Goal: Task Accomplishment & Management: Use online tool/utility

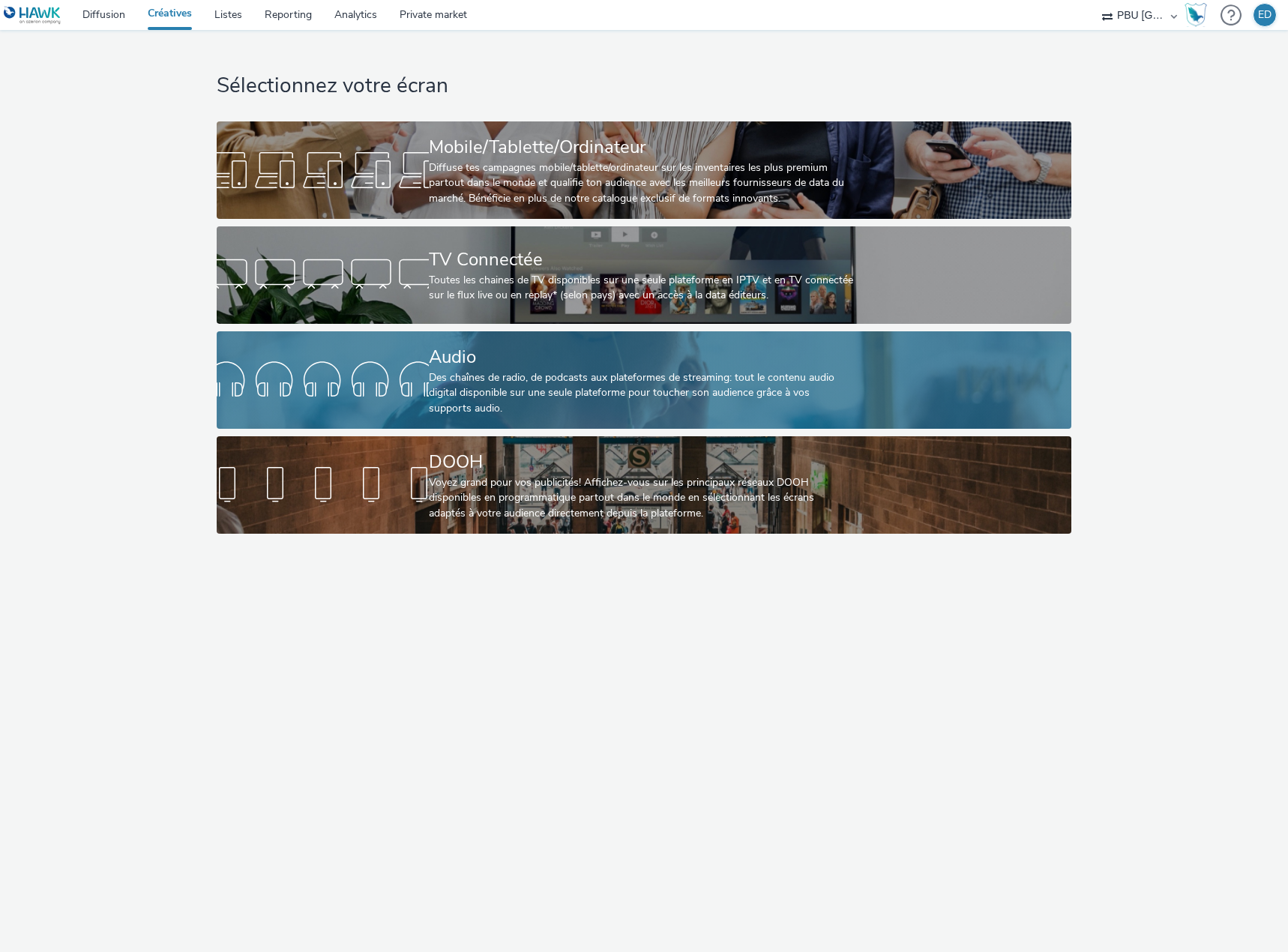
click at [523, 386] on div "Des chaînes de radio, de podcasts aux plateformes de streaming: tout le contenu…" at bounding box center [641, 394] width 425 height 46
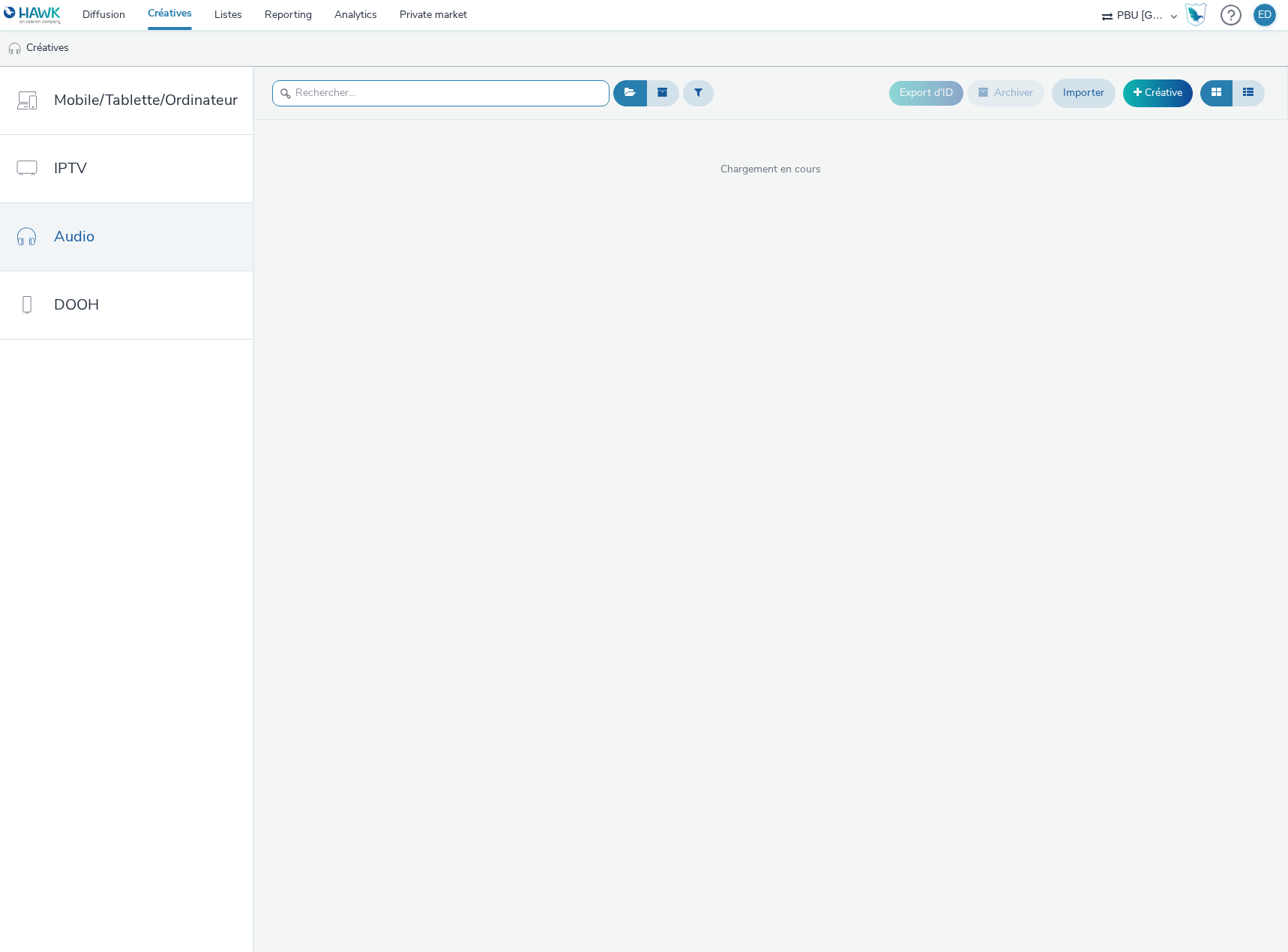
click at [351, 100] on input "text" at bounding box center [441, 93] width 338 height 26
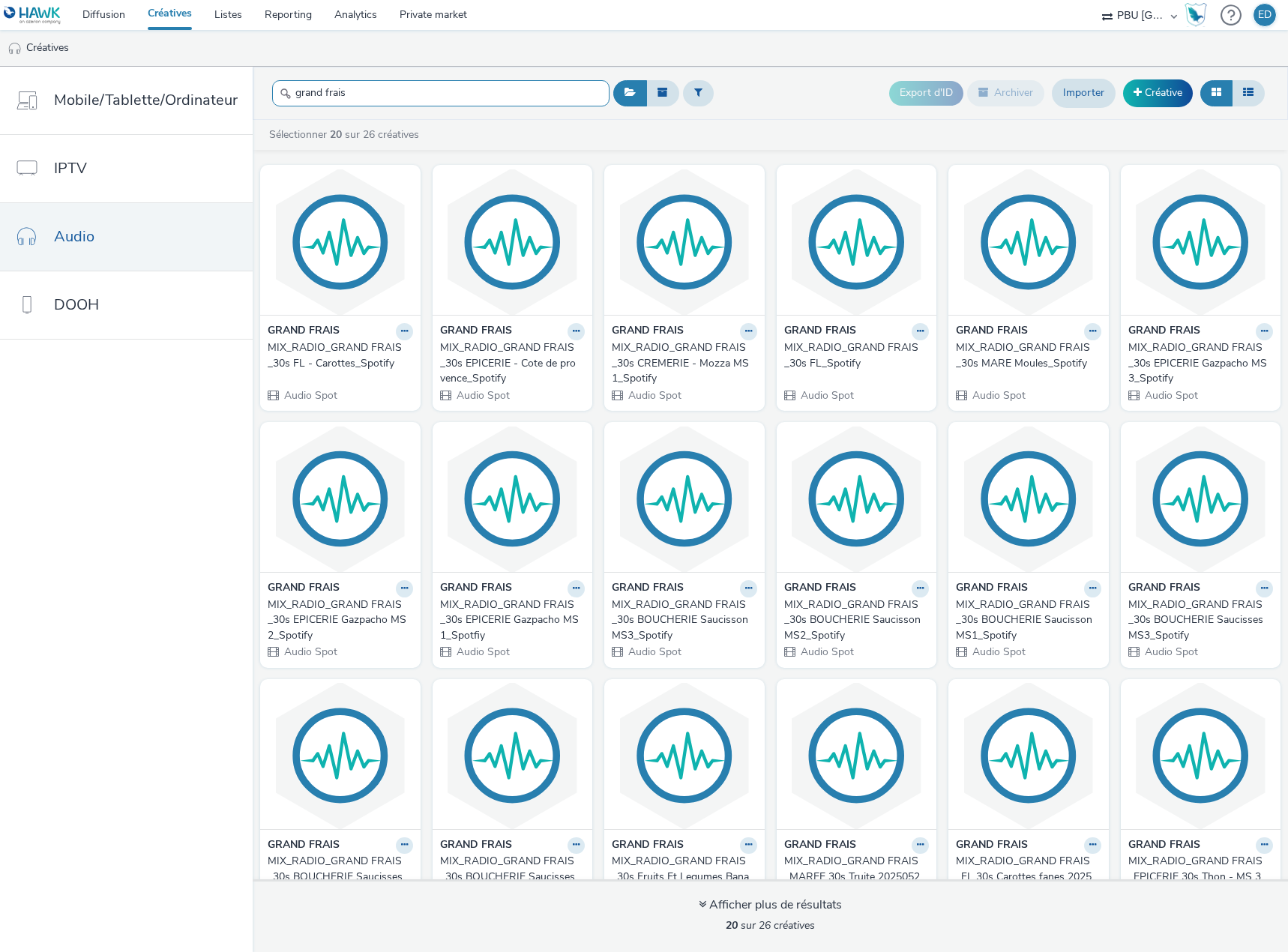
click at [319, 96] on input "grand frais" at bounding box center [441, 93] width 338 height 26
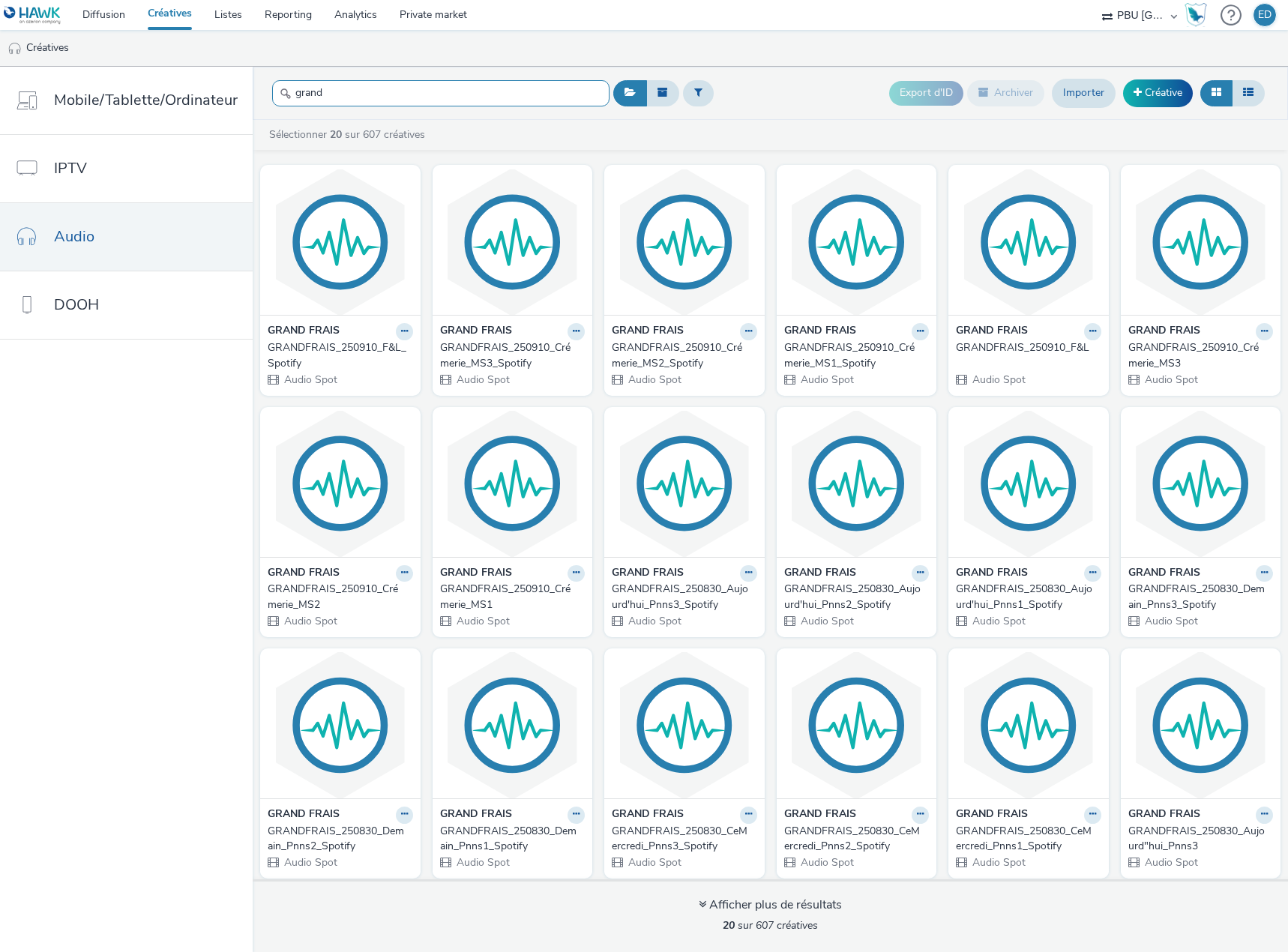
click at [380, 90] on input "grand" at bounding box center [441, 93] width 338 height 26
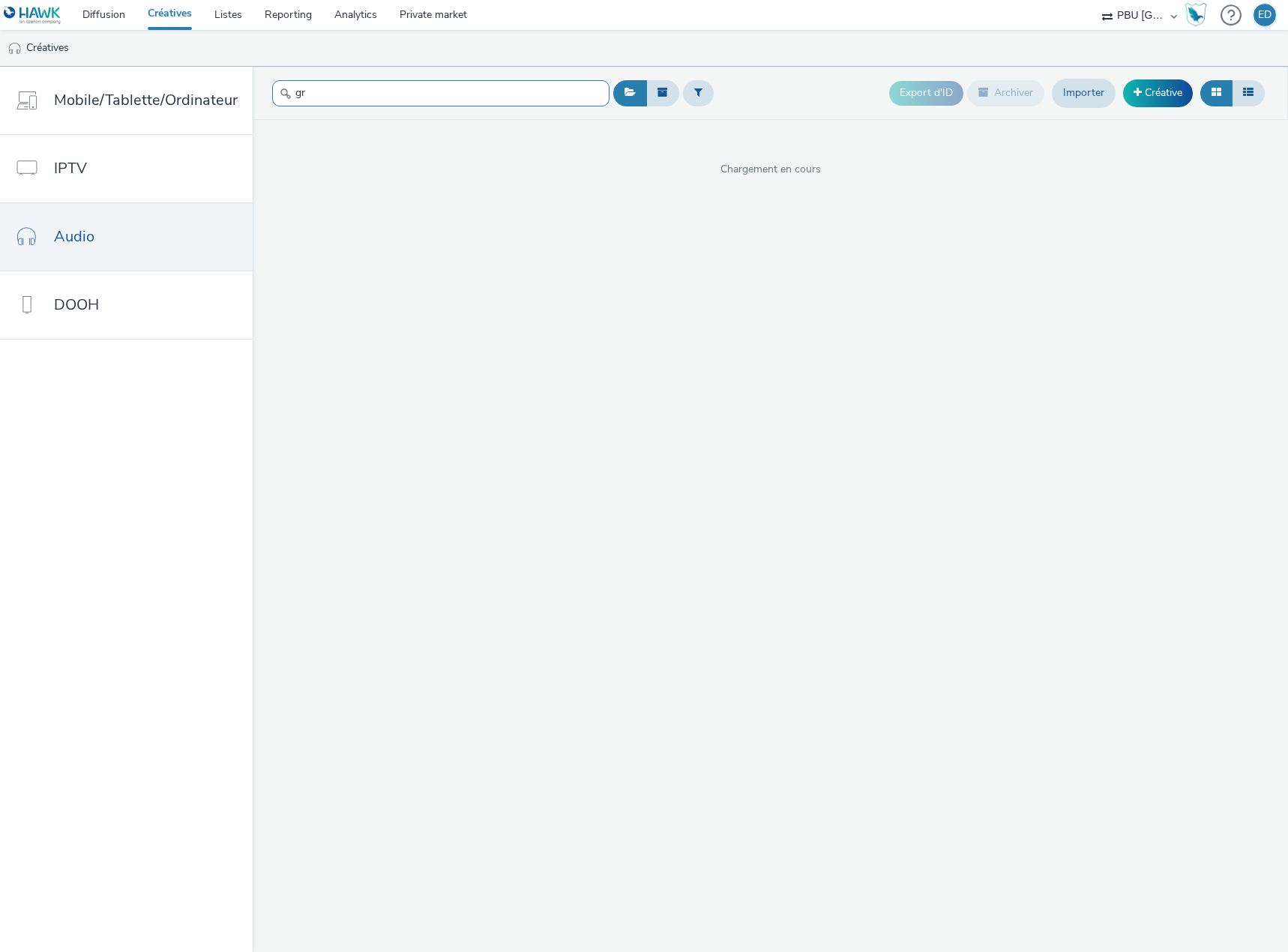
type input "g"
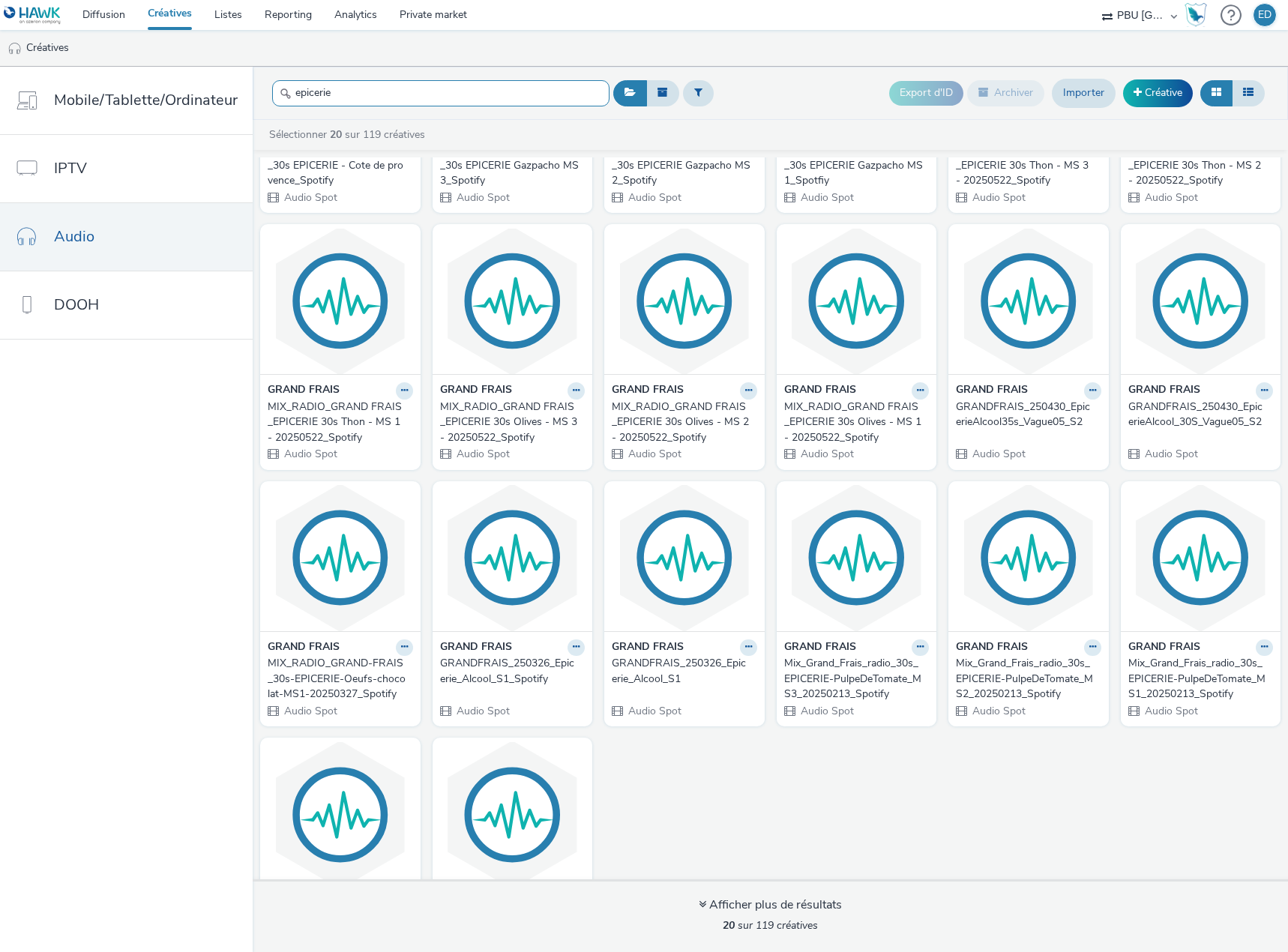
scroll to position [293, 0]
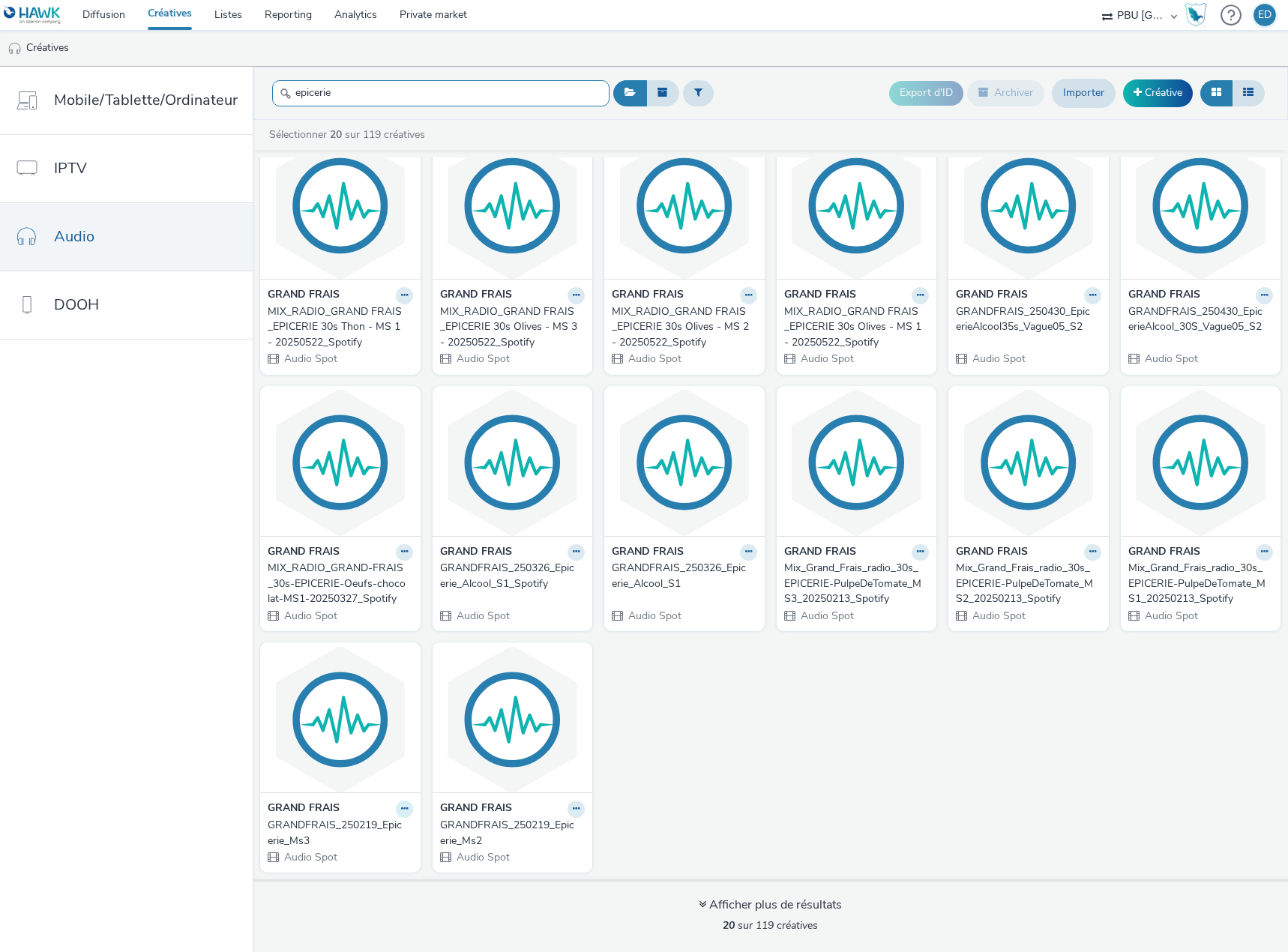
type input "epicerie"
click at [401, 811] on icon at bounding box center [404, 808] width 7 height 9
click at [373, 864] on link "Dupliquer" at bounding box center [357, 865] width 113 height 30
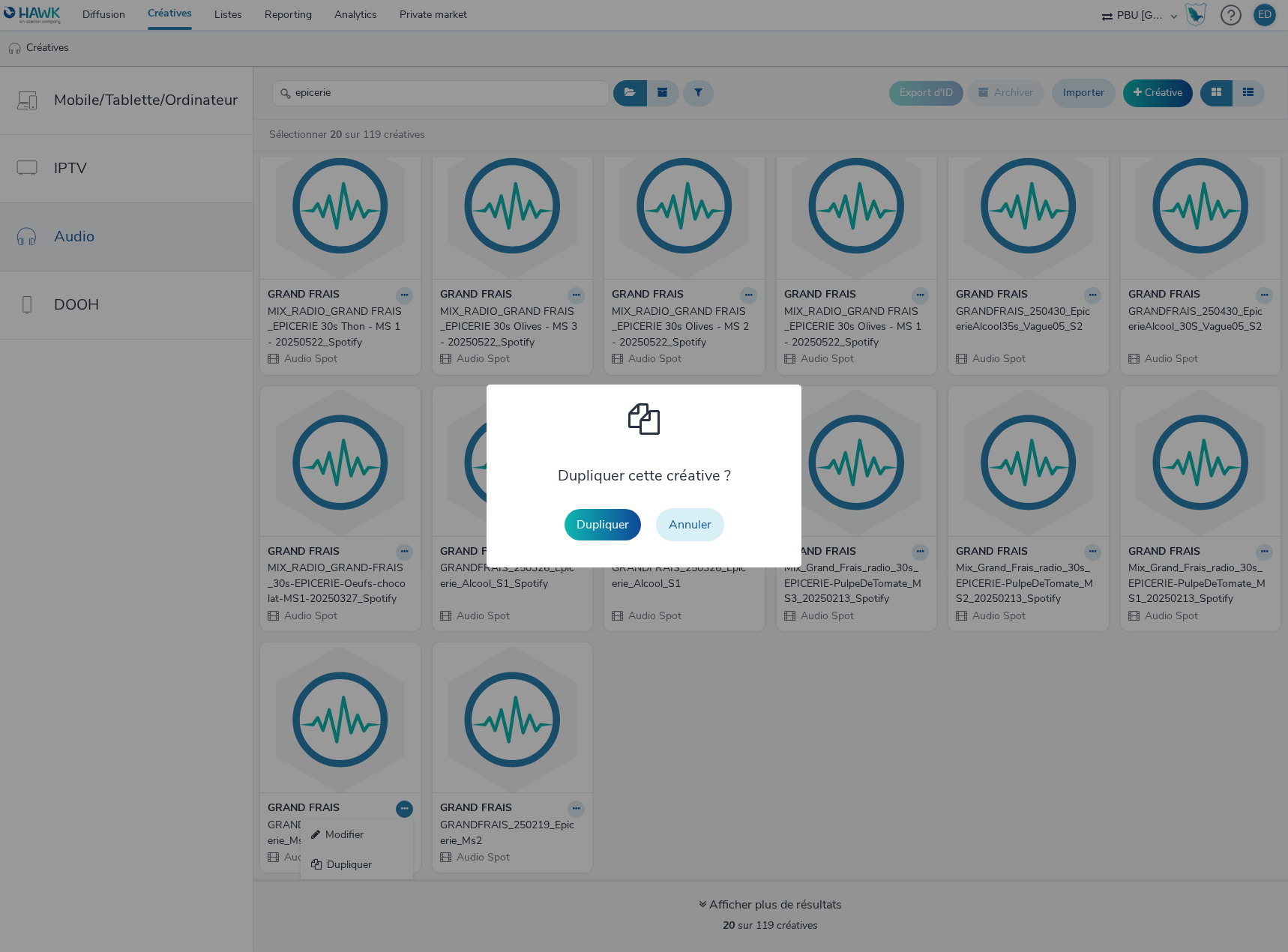
click at [697, 533] on button "Annuler" at bounding box center [689, 524] width 68 height 33
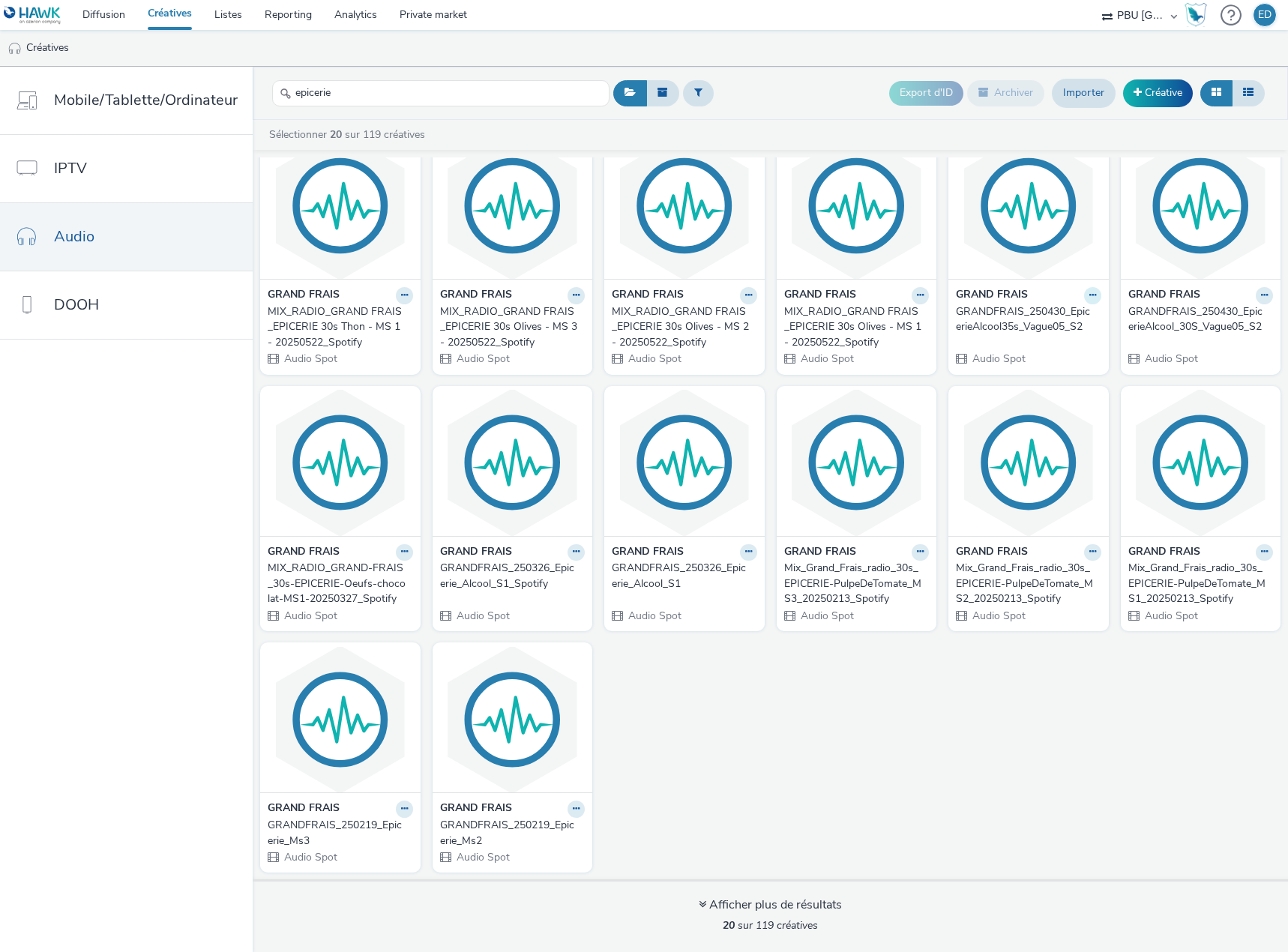
click at [1089, 297] on icon at bounding box center [1092, 295] width 7 height 9
click at [1063, 356] on link "Dupliquer" at bounding box center [1044, 352] width 113 height 30
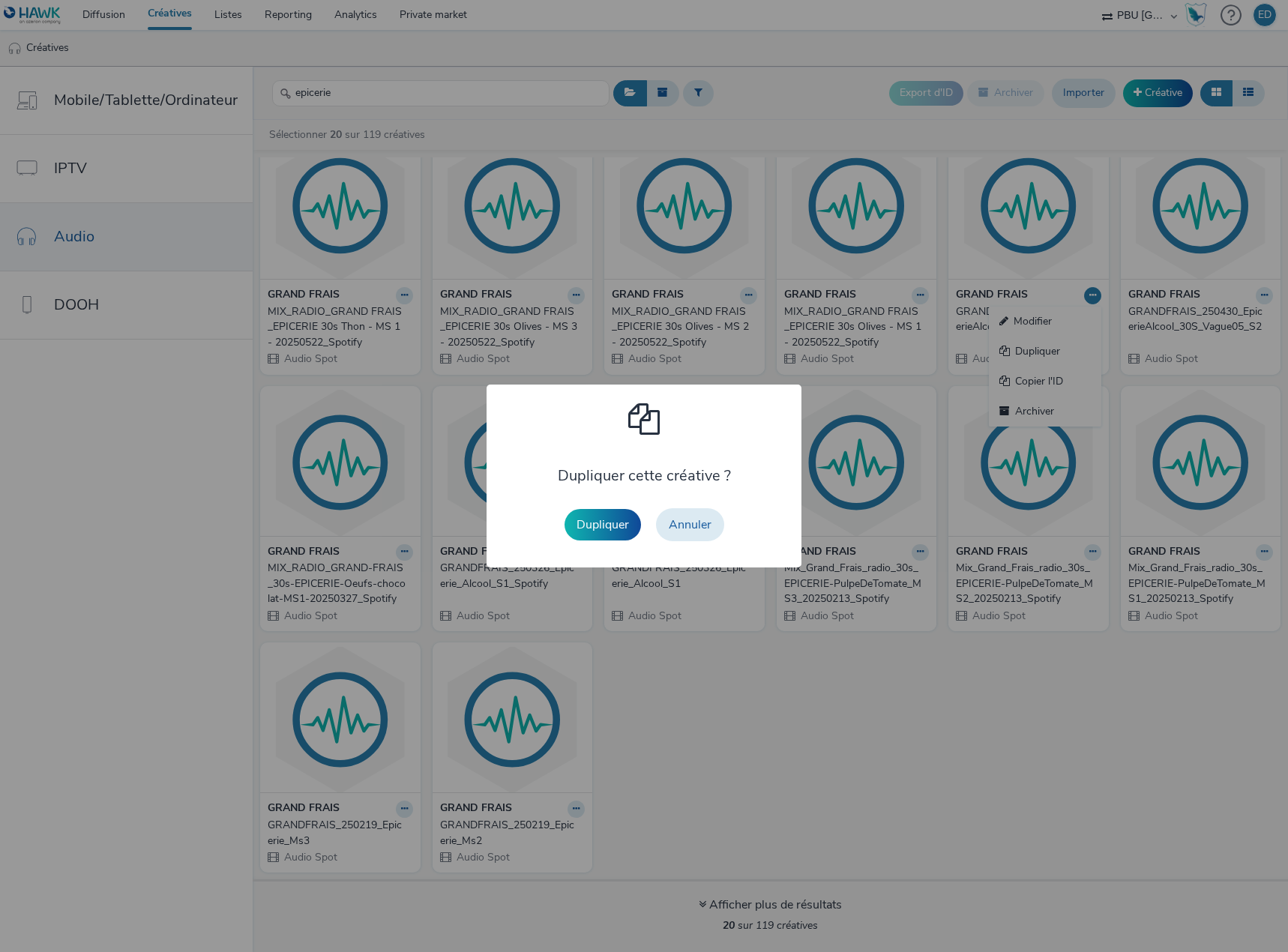
click at [591, 544] on div "Dupliquer Annuler" at bounding box center [644, 524] width 175 height 48
click at [599, 523] on button "Dupliquer" at bounding box center [603, 524] width 77 height 32
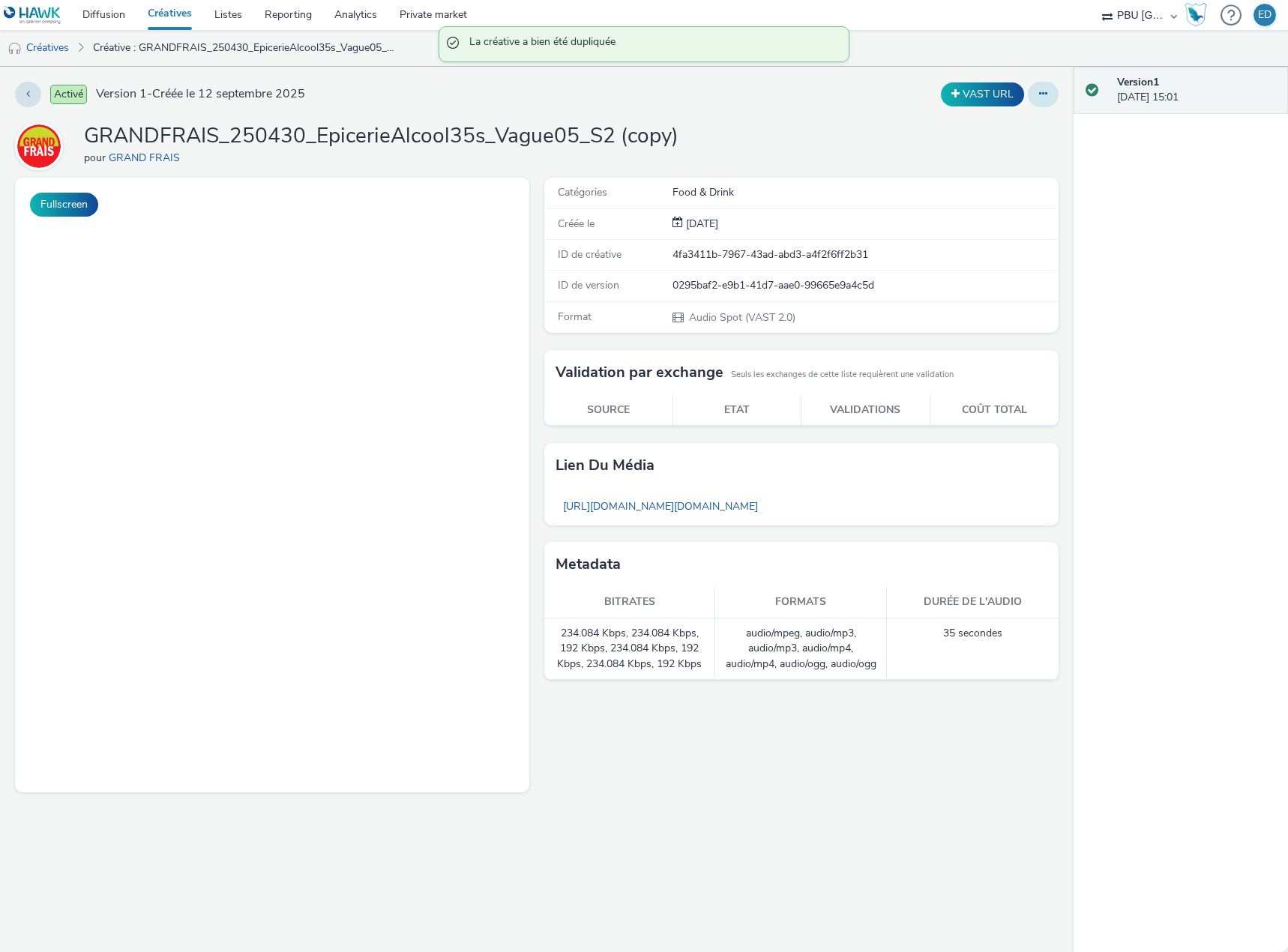
click at [1049, 91] on button at bounding box center [1042, 95] width 31 height 26
click at [1010, 124] on link "Modifier" at bounding box center [1002, 125] width 113 height 30
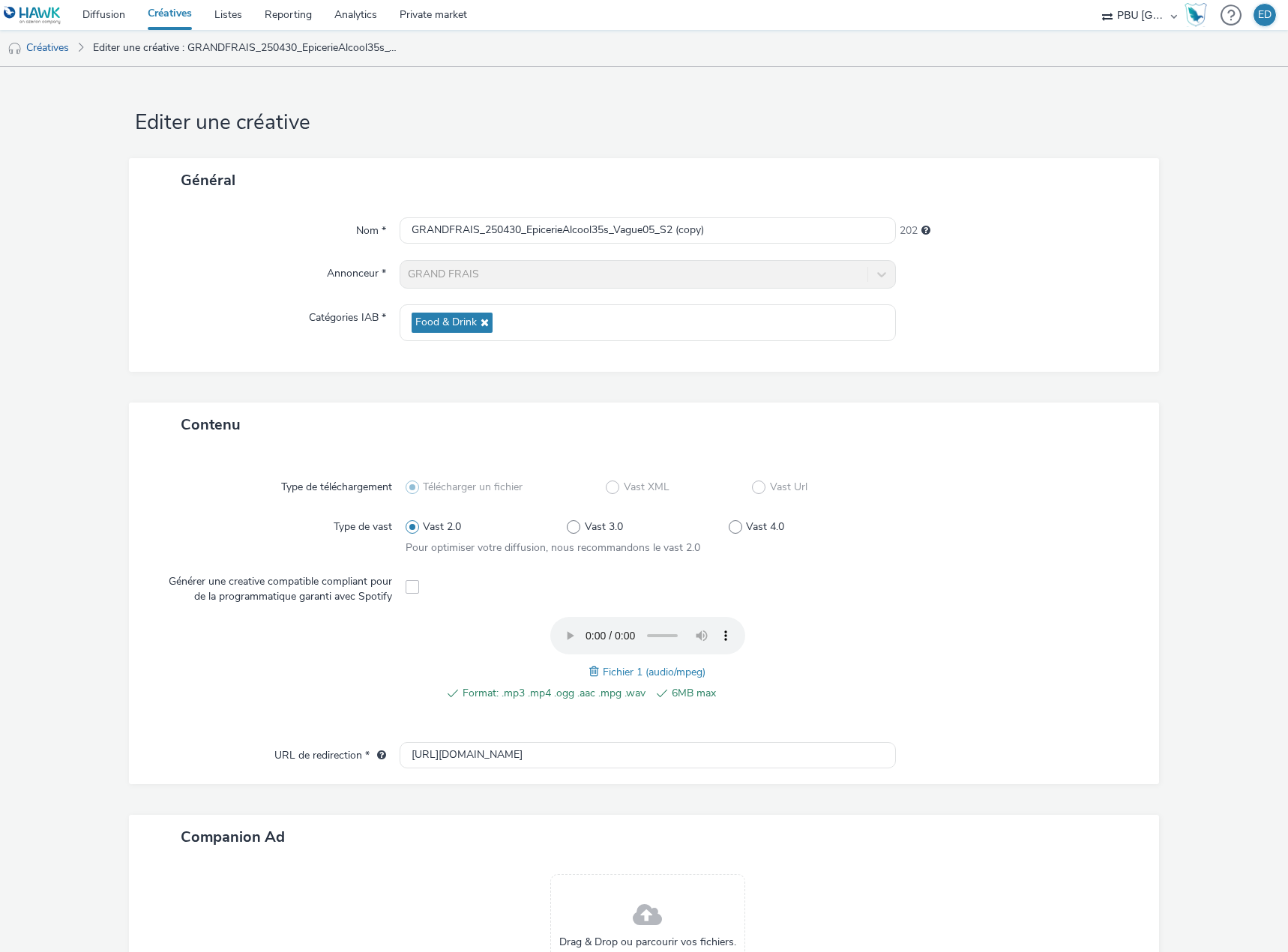
click at [590, 673] on span at bounding box center [597, 671] width 14 height 17
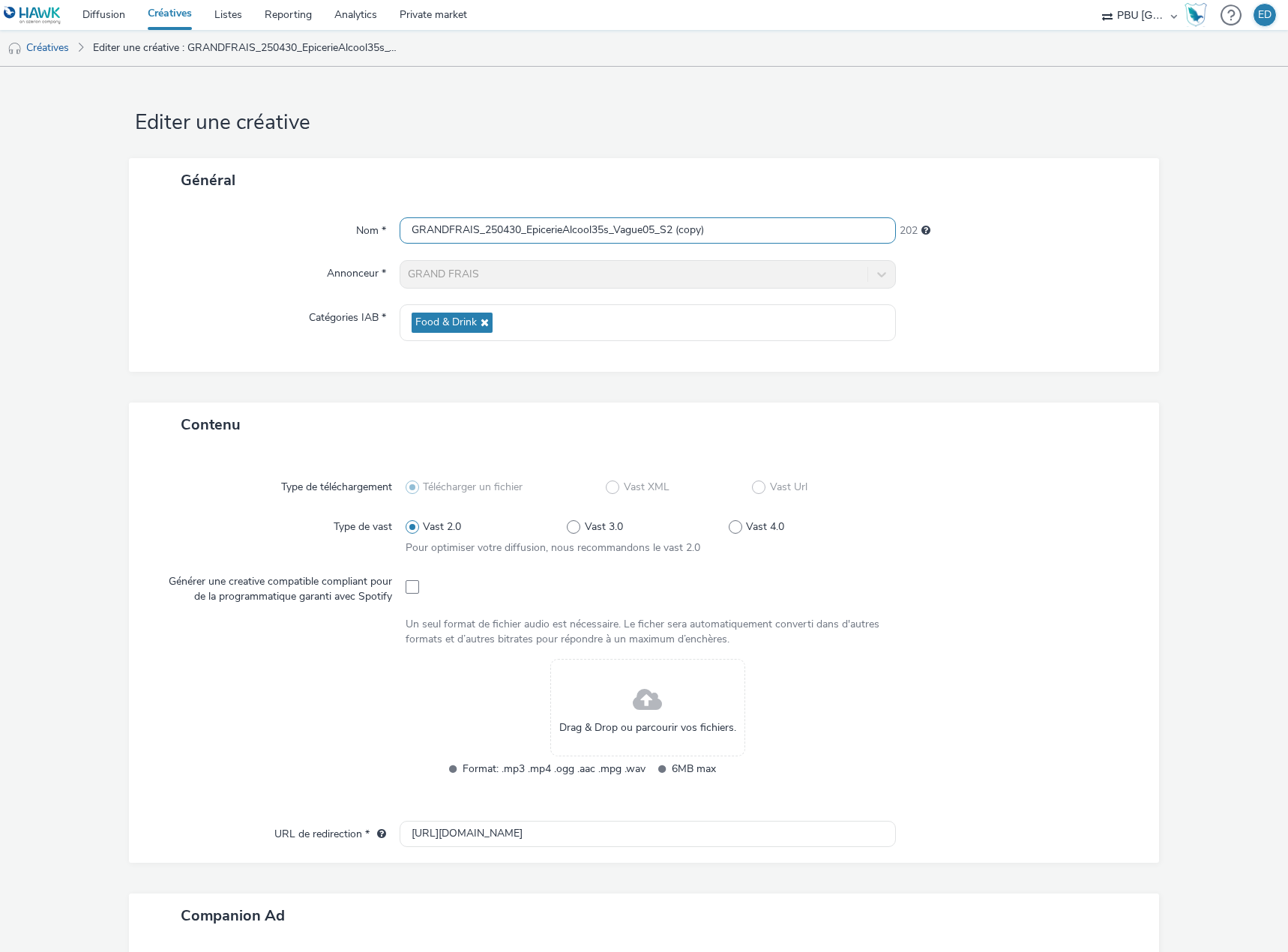
click at [731, 222] on input "GRANDFRAIS_250430_EpicerieAlcool35s_Vague05_S2 (copy)" at bounding box center [647, 231] width 497 height 26
click at [652, 231] on input "GRANDFRAIS_250430_EpicerieAlcool35s_Vague05_S2 (" at bounding box center [647, 231] width 497 height 26
type input "GRANDFRAIS_250430_EpicerieAlcool35s_Vague08_S2 ("
click at [53, 47] on link "Créatives" at bounding box center [38, 48] width 77 height 36
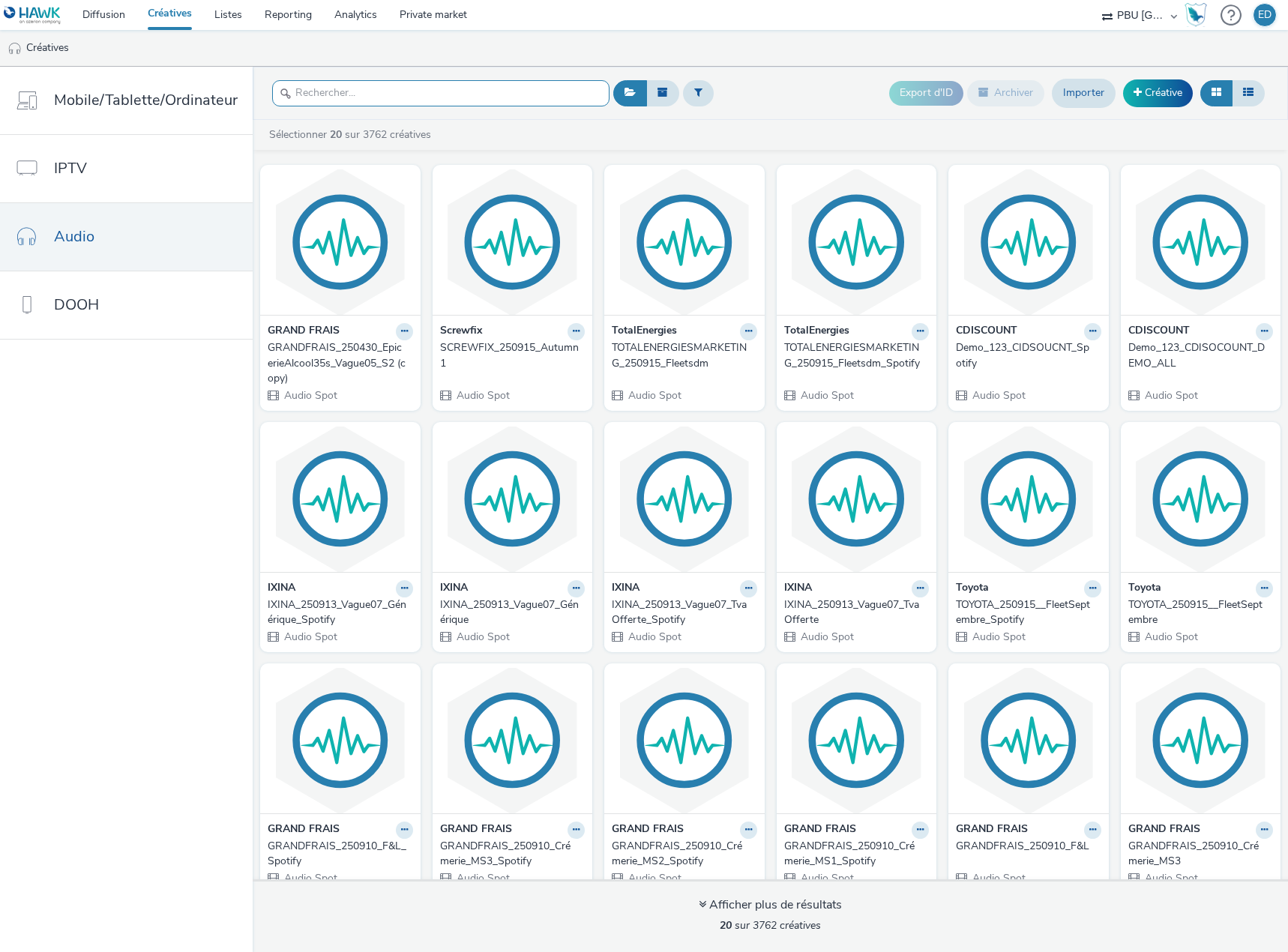
click at [344, 95] on input "text" at bounding box center [441, 93] width 338 height 26
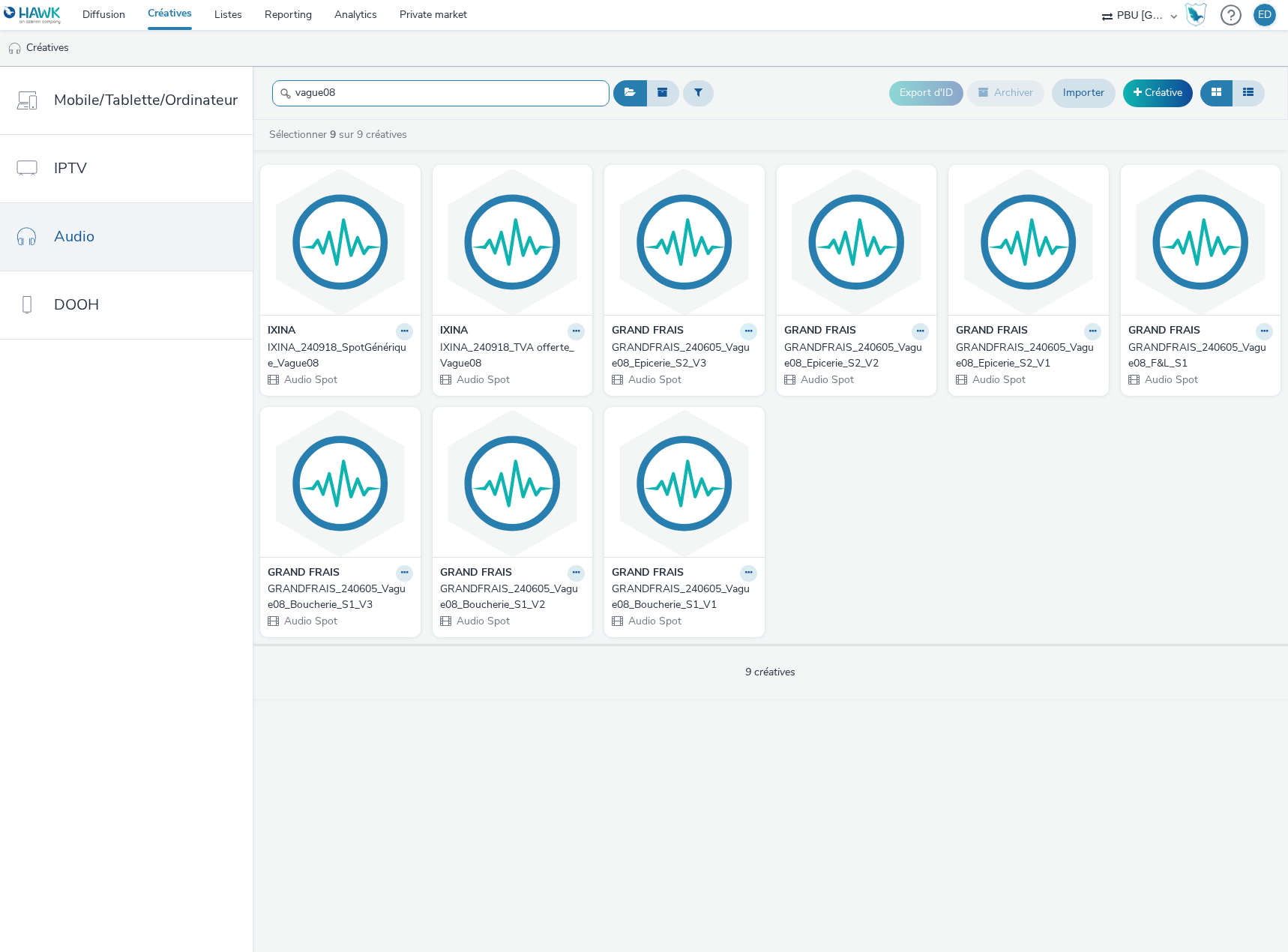
type input "vague08"
click at [746, 332] on icon at bounding box center [748, 331] width 7 height 9
click at [688, 383] on link "Dupliquer" at bounding box center [700, 388] width 113 height 30
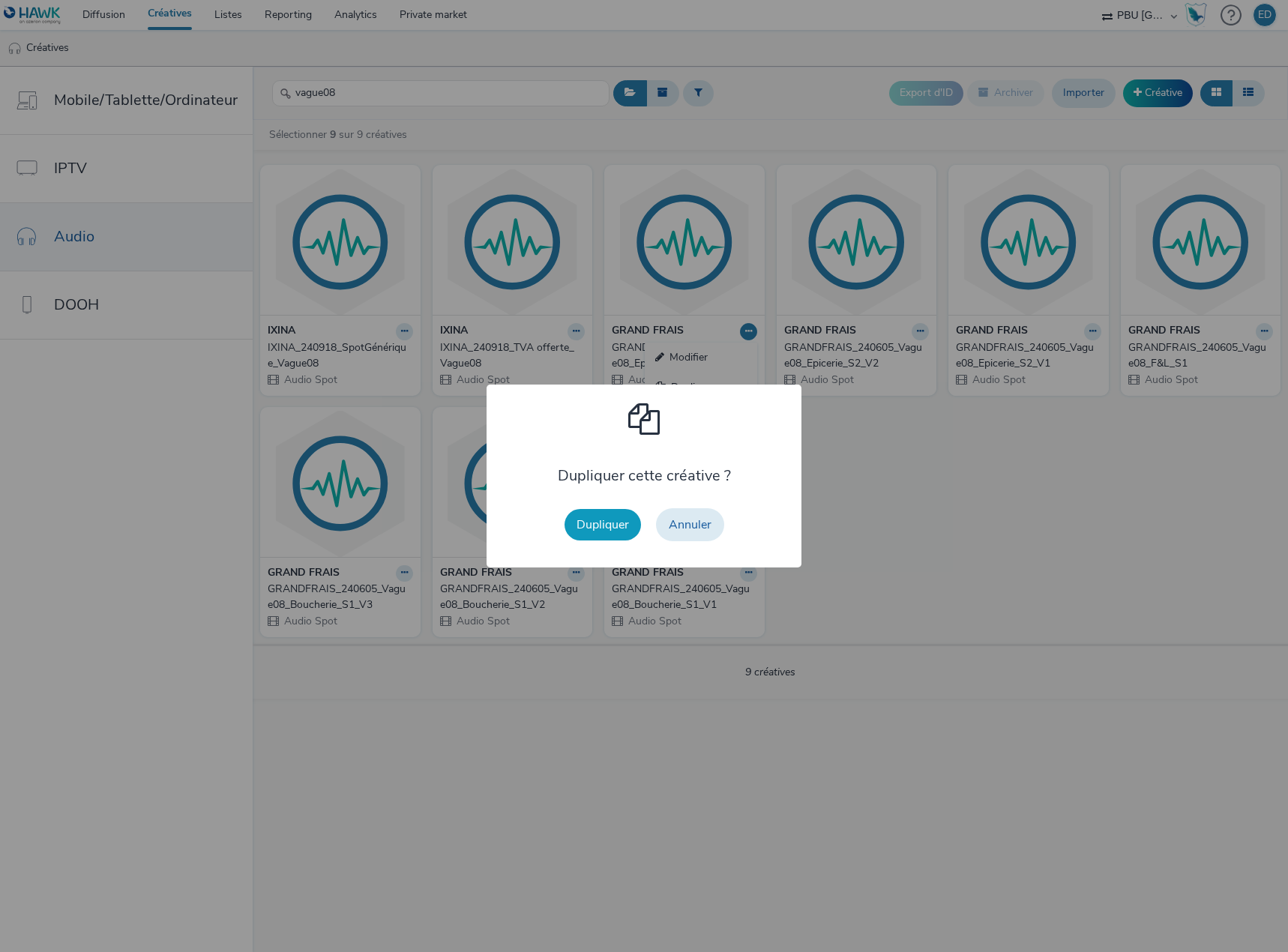
click at [629, 522] on button "Dupliquer" at bounding box center [603, 524] width 77 height 32
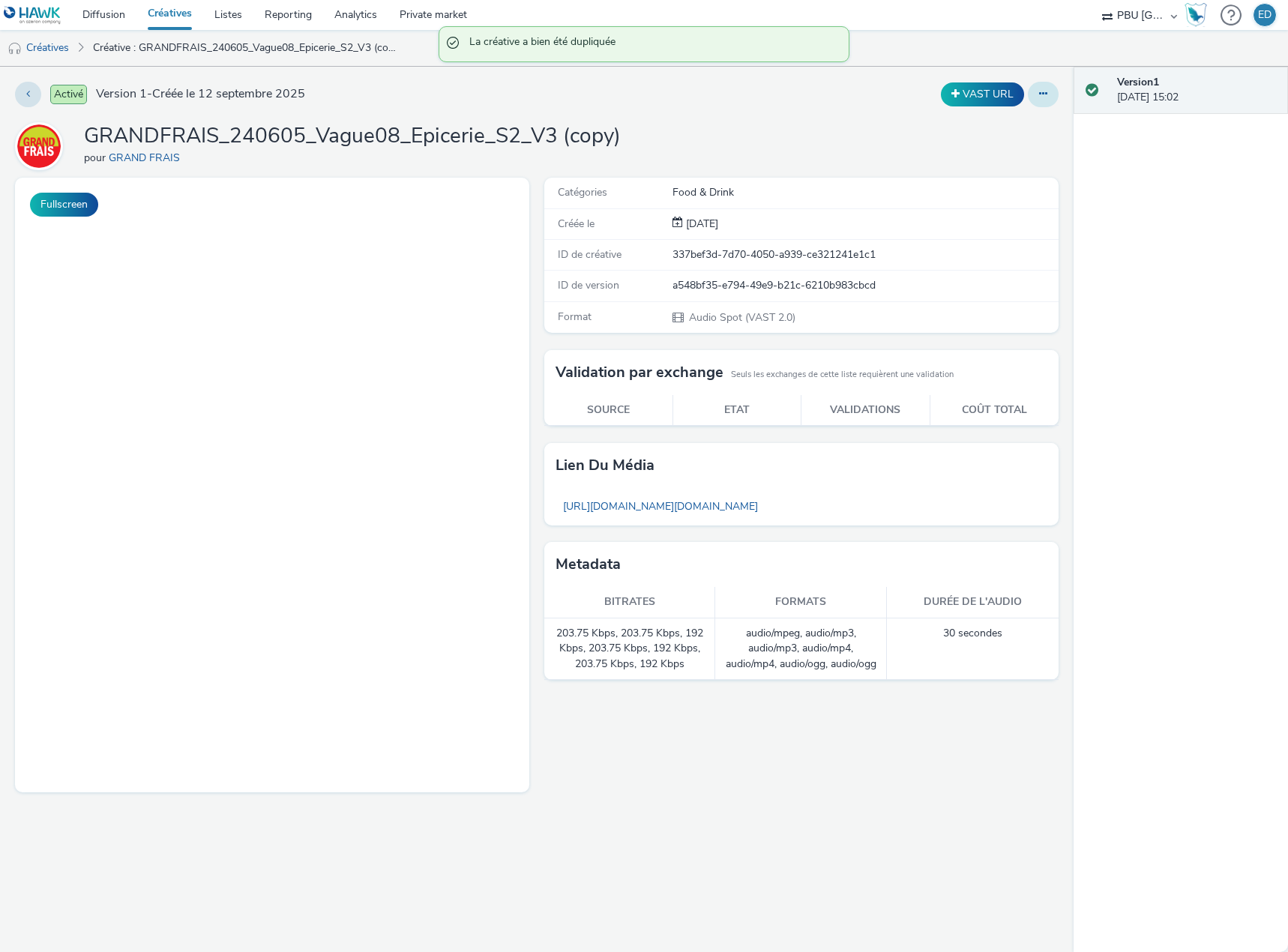
click at [1039, 103] on button at bounding box center [1042, 95] width 31 height 26
click at [985, 128] on link "Modifier" at bounding box center [1002, 125] width 113 height 30
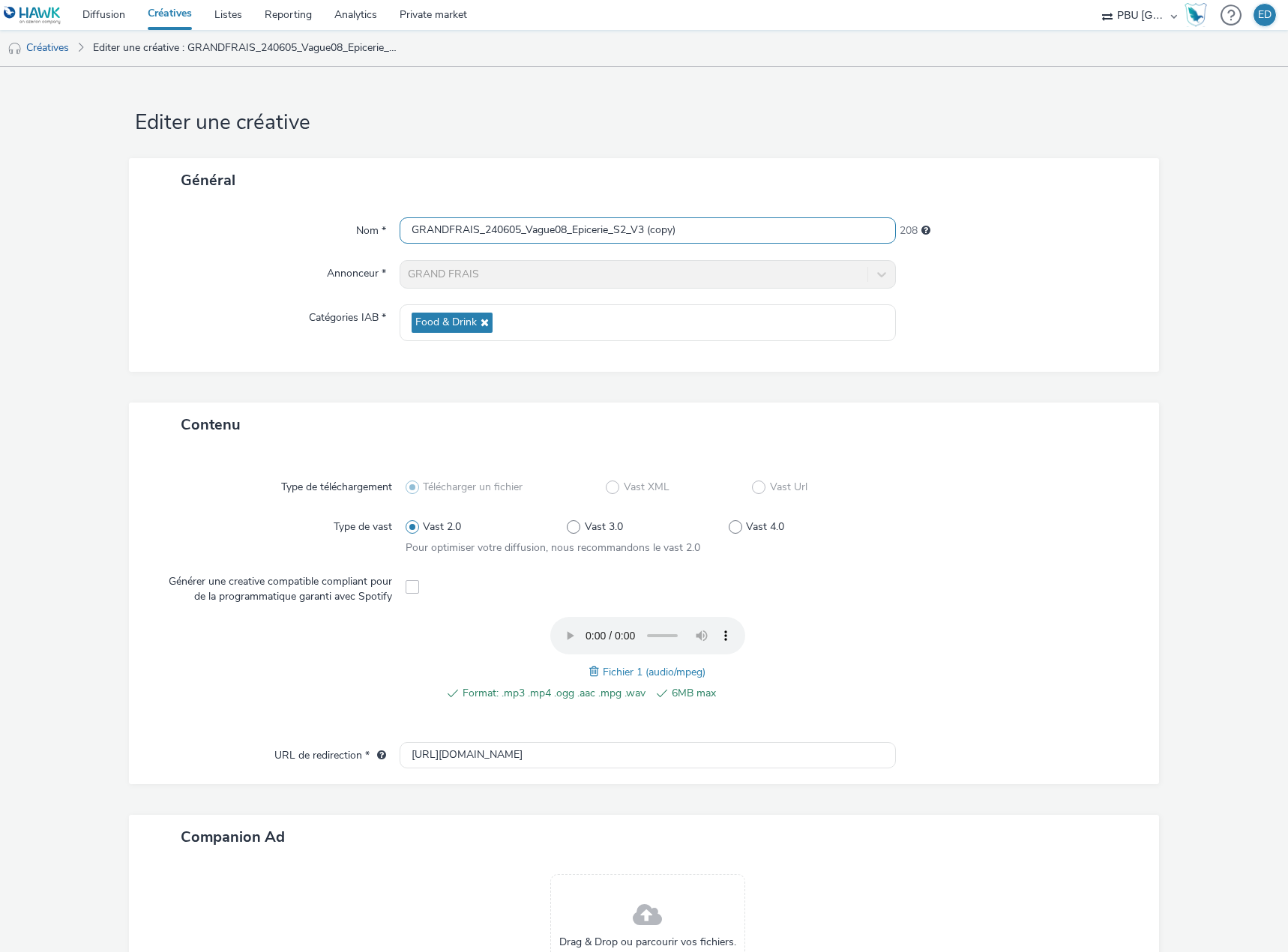
drag, startPoint x: 681, startPoint y: 230, endPoint x: 644, endPoint y: 227, distance: 37.1
click at [644, 227] on input "GRANDFRAIS_240605_Vague08_Epicerie_S2_V3 (copy)" at bounding box center [647, 231] width 497 height 26
click at [625, 230] on input "GRANDFRAIS_240605_Vague08_Epicerie_S2_V3" at bounding box center [647, 231] width 497 height 26
drag, startPoint x: 518, startPoint y: 234, endPoint x: 490, endPoint y: 232, distance: 28.1
click at [490, 232] on input "GRANDFRAIS_240605_Vague08_Epicerie_S4_V3" at bounding box center [647, 231] width 497 height 26
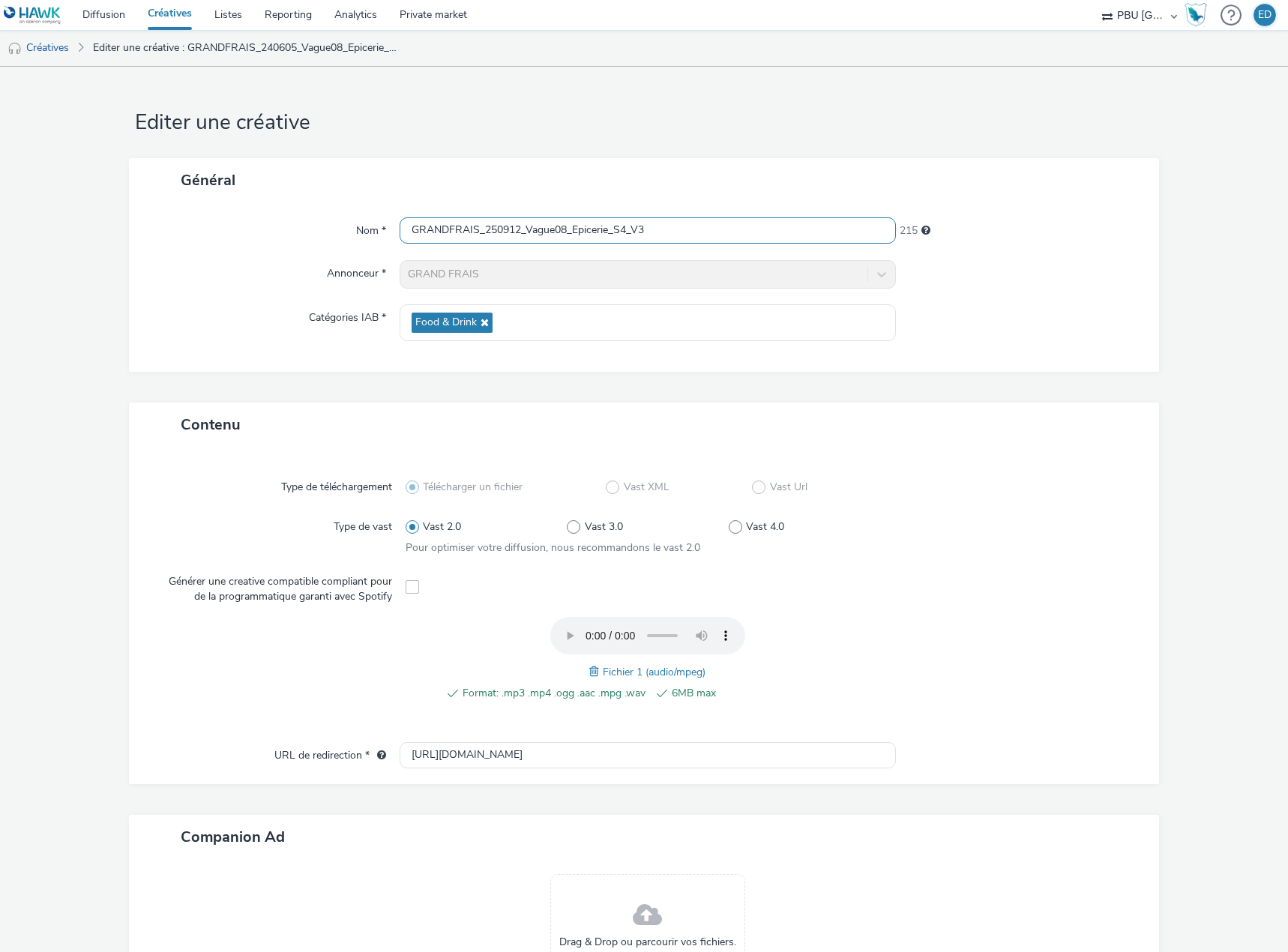
click at [678, 223] on input "GRANDFRAIS_250912_Vague08_Epicerie_S4_V3" at bounding box center [647, 231] width 497 height 26
click at [592, 672] on span at bounding box center [597, 671] width 14 height 17
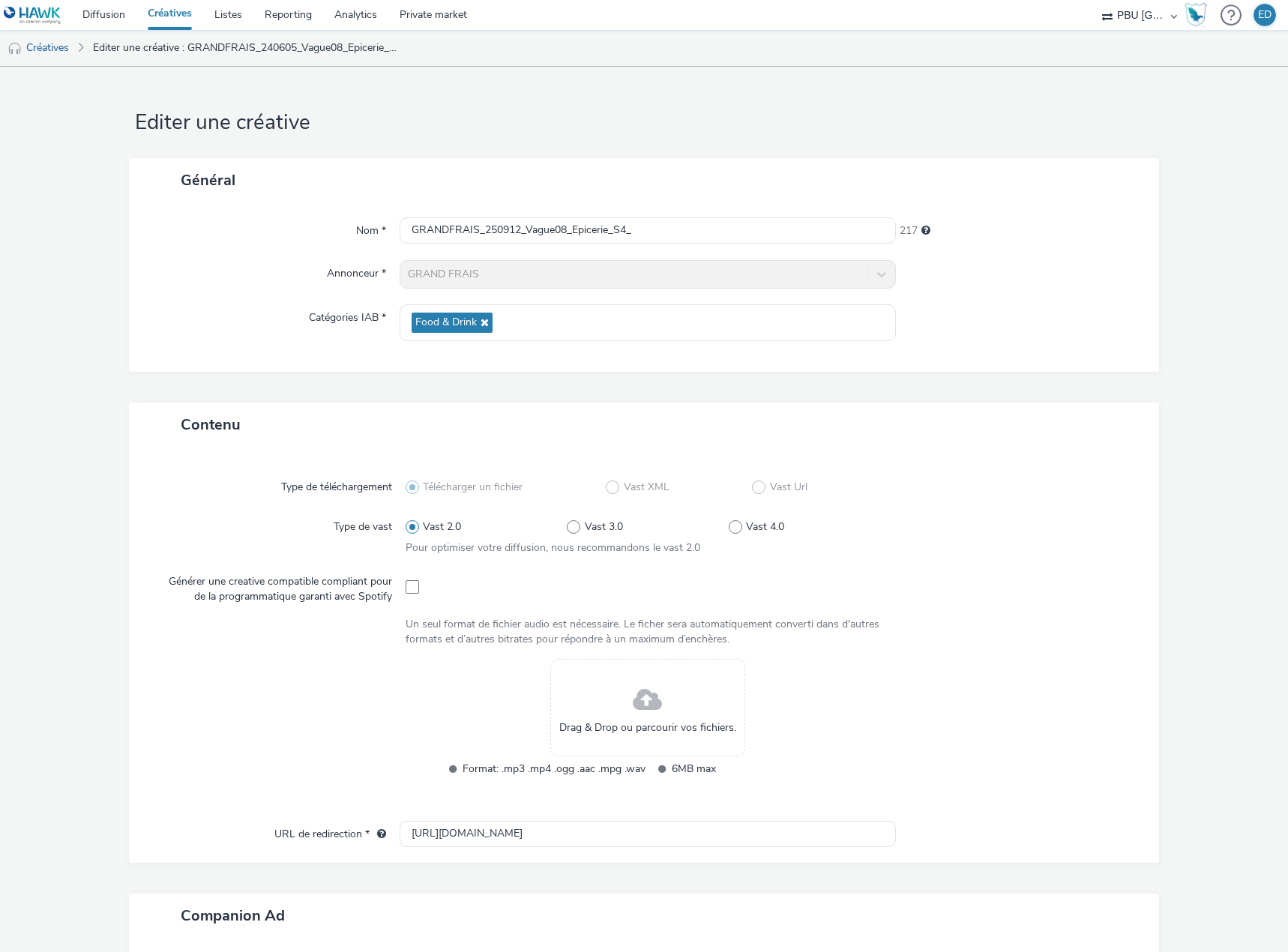
click at [730, 259] on div "Nom * GRANDFRAIS_250912_Vague08_Epicerie_S4_ 217 Annonceur * GRAND FRAIS Catégo…" at bounding box center [644, 288] width 1030 height 170
click at [660, 236] on input "GRANDFRAIS_250912_Vague08_Epicerie_S4_" at bounding box center [647, 231] width 497 height 26
drag, startPoint x: 721, startPoint y: 230, endPoint x: 635, endPoint y: 230, distance: 86.0
click at [635, 230] on input "GRANDFRAIS_250912_Vague08_Epicerie_S4_Pot haricots vert" at bounding box center [647, 231] width 497 height 26
drag, startPoint x: 754, startPoint y: 236, endPoint x: 631, endPoint y: 229, distance: 123.2
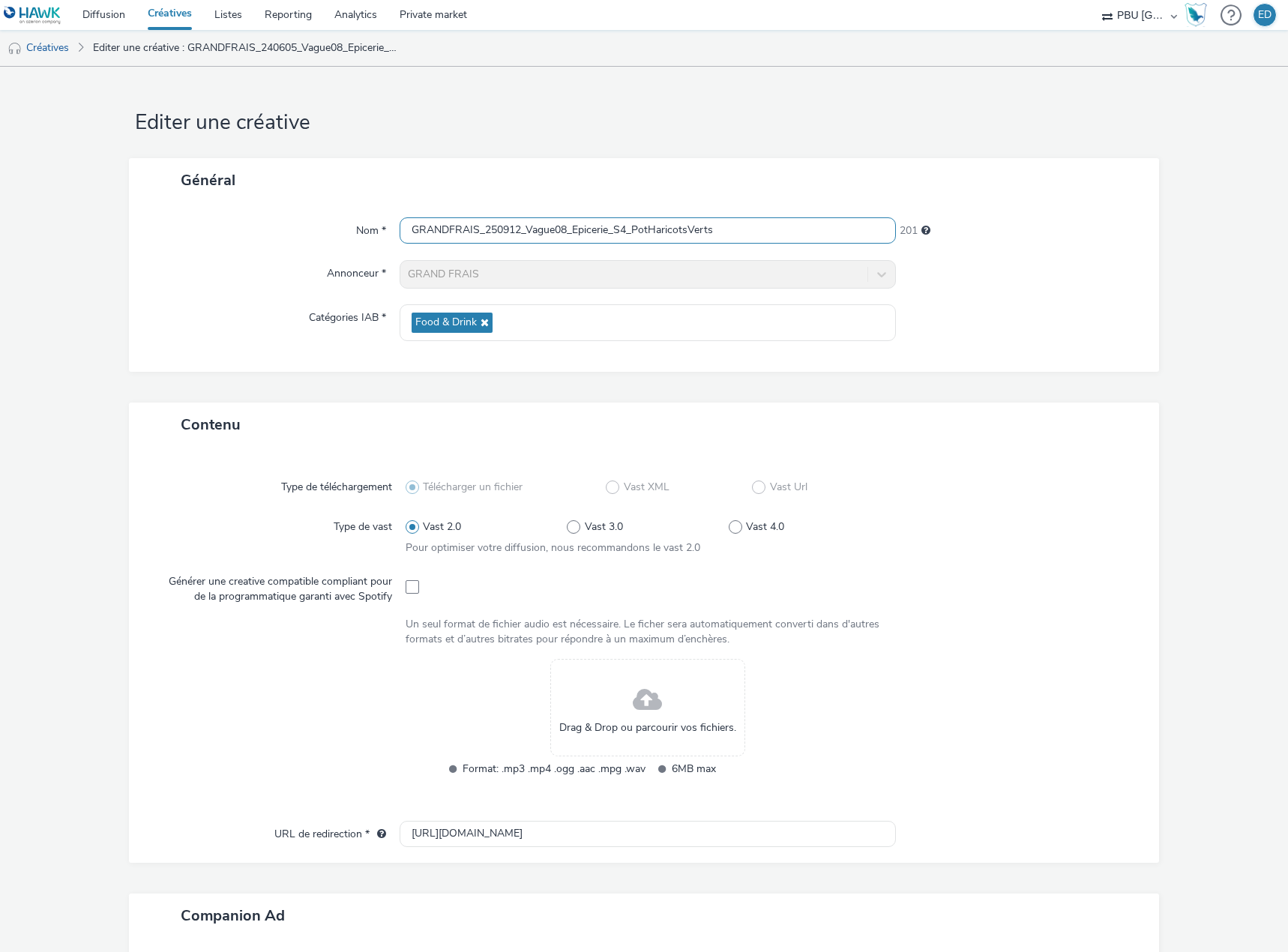
click at [631, 229] on input "GRANDFRAIS_250912_Vague08_Epicerie_S4_PotHaricotsVerts" at bounding box center [647, 231] width 497 height 26
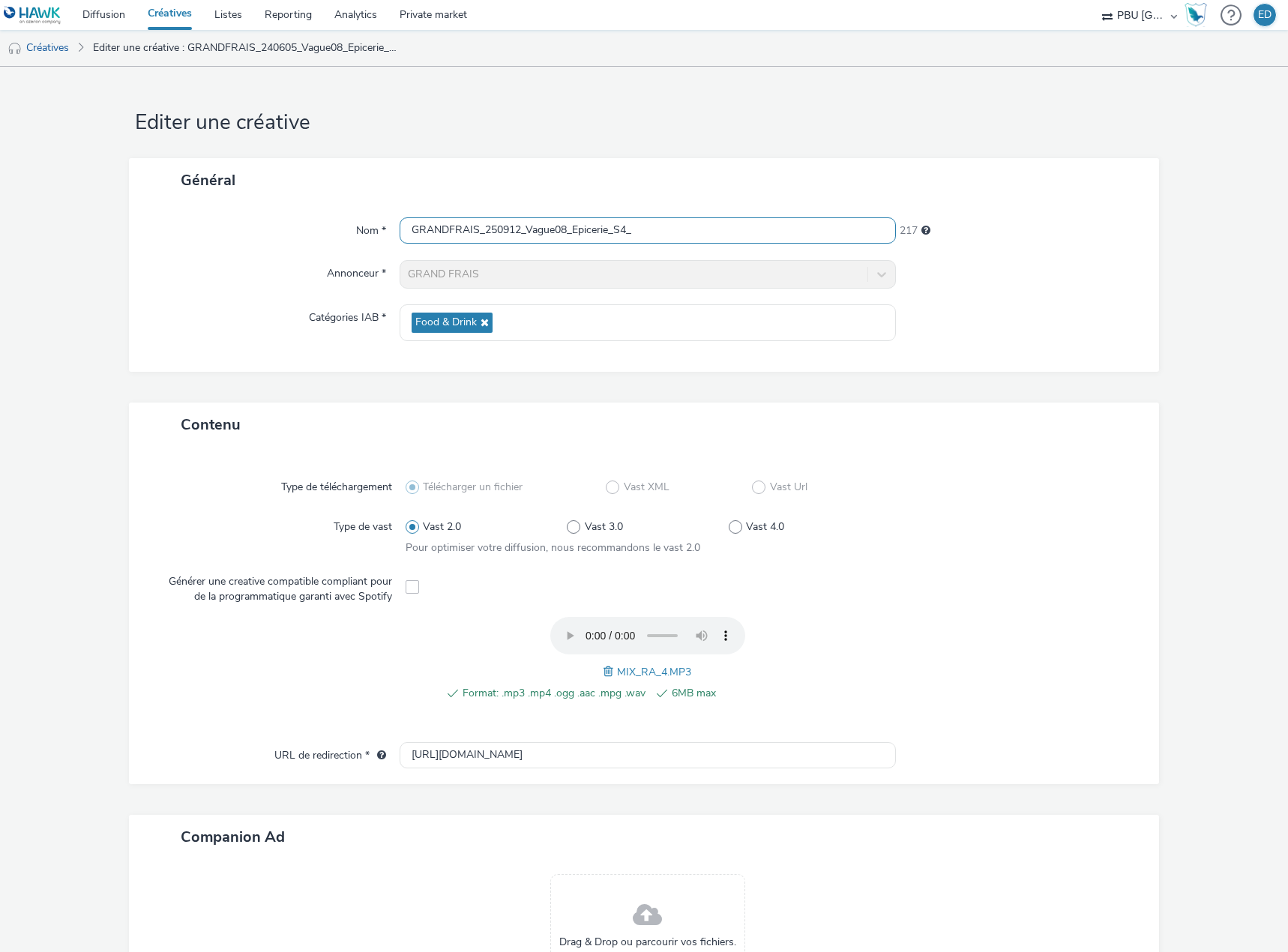
click at [675, 233] on input "GRANDFRAIS_250912_Vague08_Epicerie_S4_" at bounding box center [647, 231] width 497 height 26
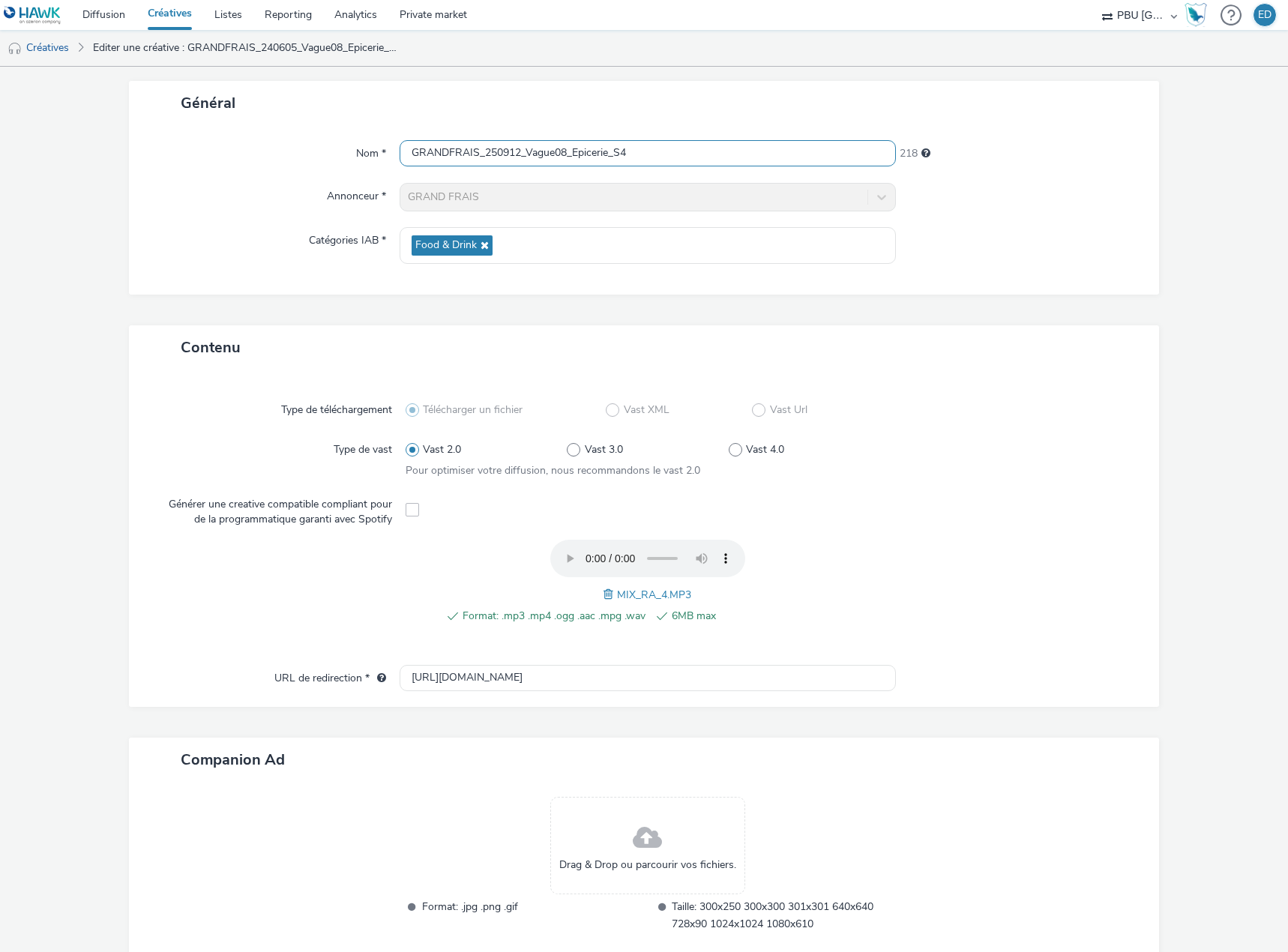
scroll to position [161, 0]
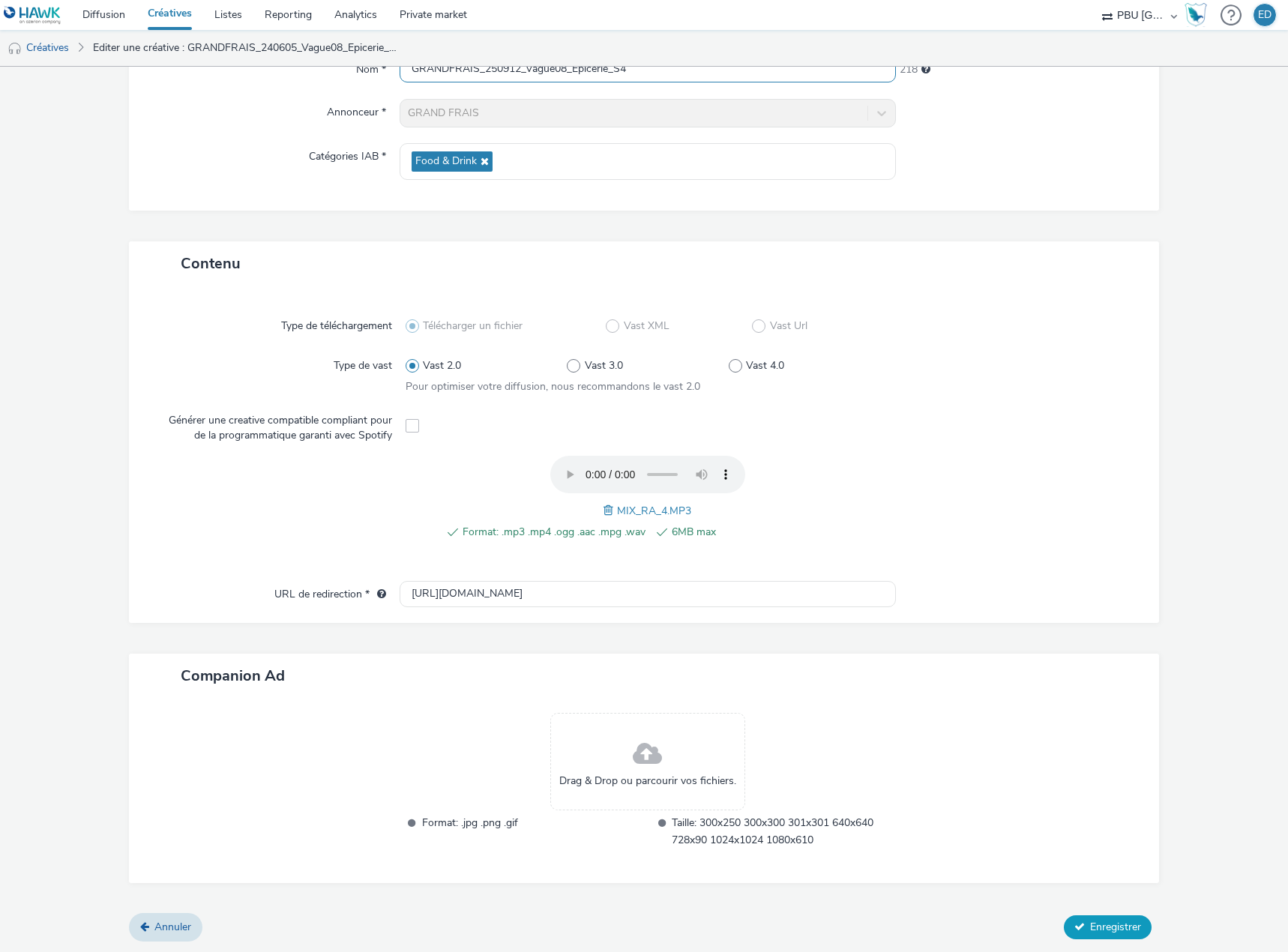
type input "GRANDFRAIS_250912_Vague08_Epicerie_S4"
click at [1090, 924] on span "Enregistrer" at bounding box center [1115, 926] width 51 height 14
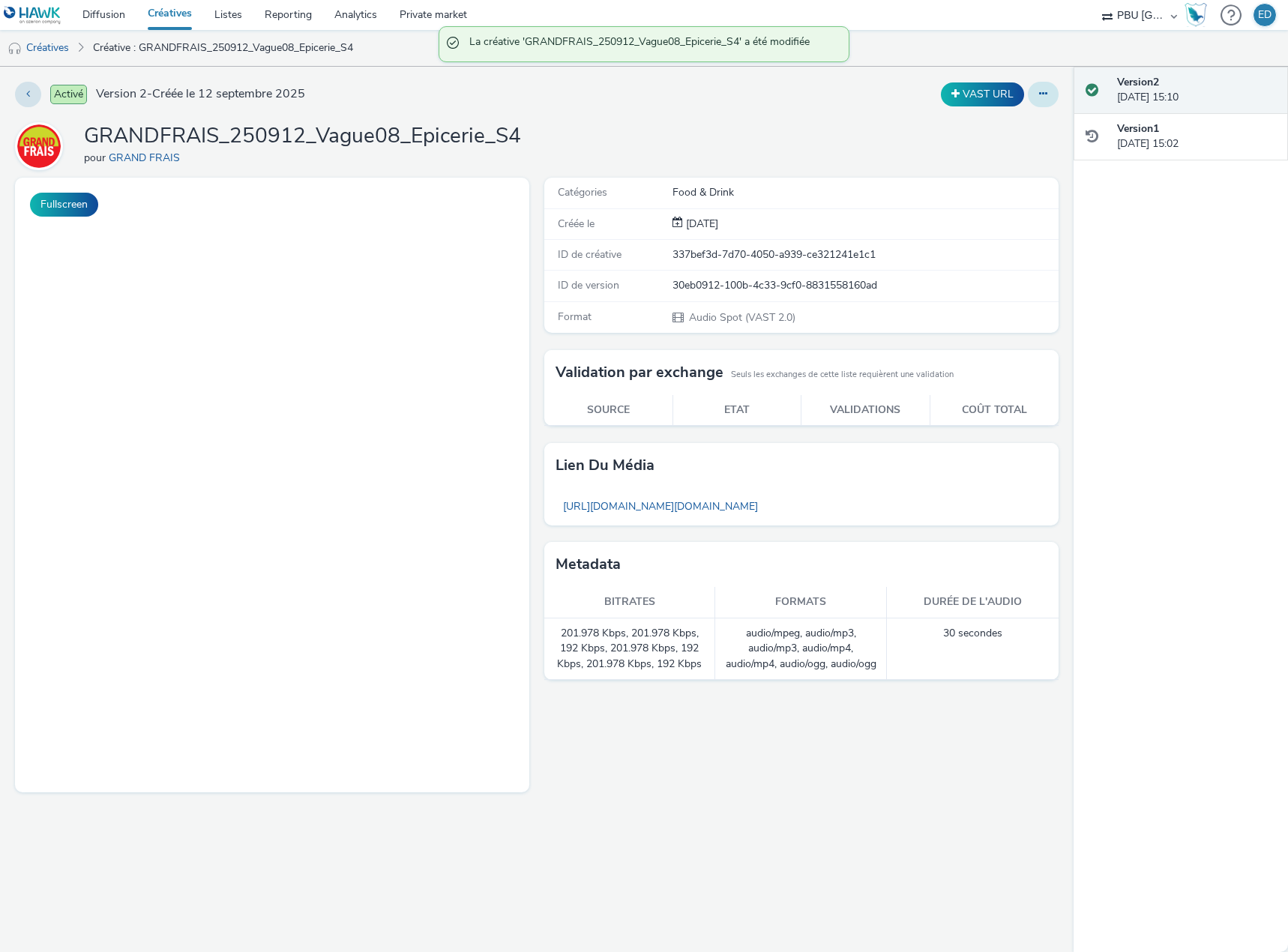
click at [1045, 88] on button at bounding box center [1042, 95] width 31 height 26
click at [1002, 149] on link "Dupliquer" at bounding box center [1002, 155] width 113 height 30
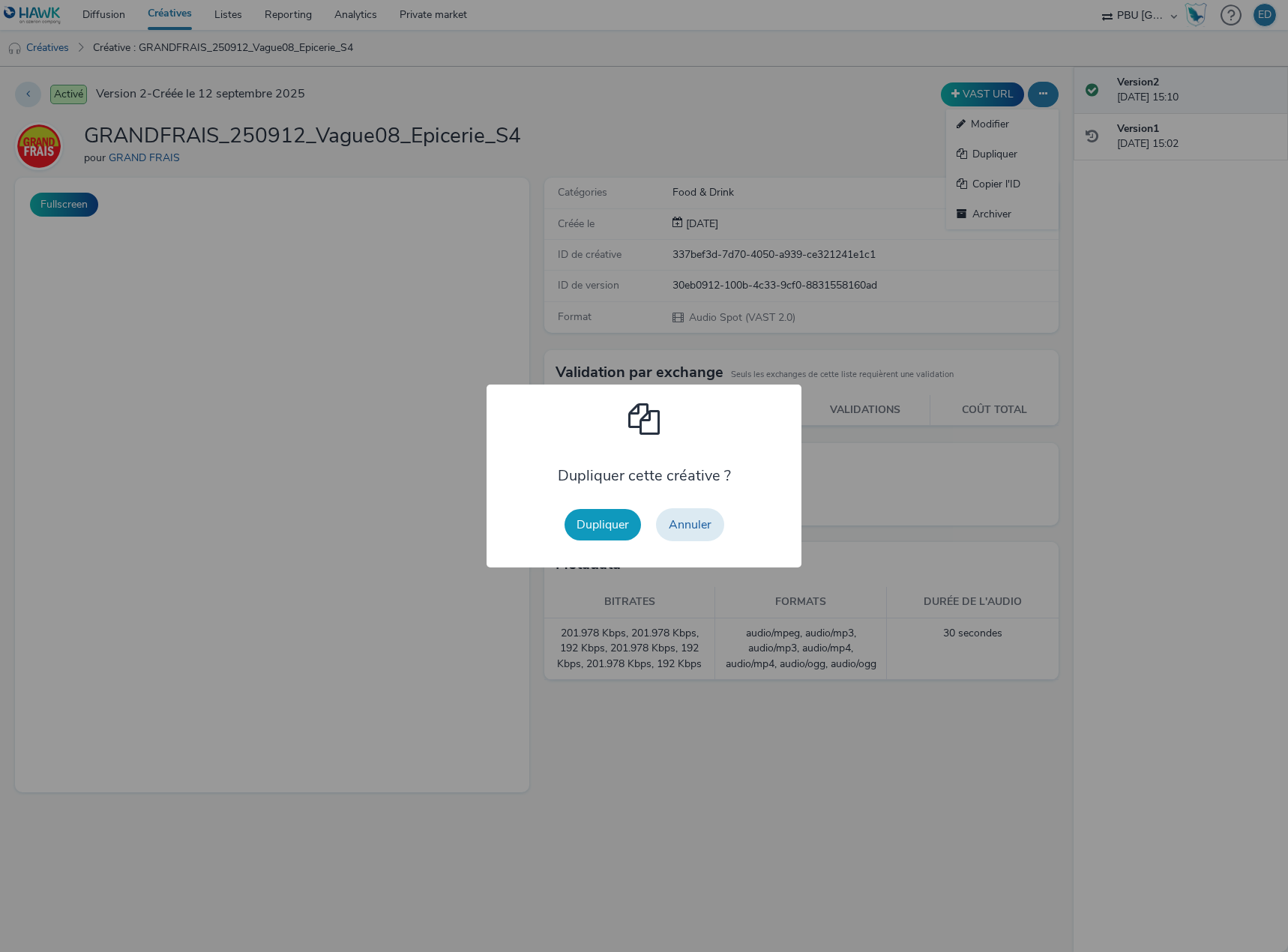
click at [598, 525] on button "Dupliquer" at bounding box center [603, 524] width 77 height 32
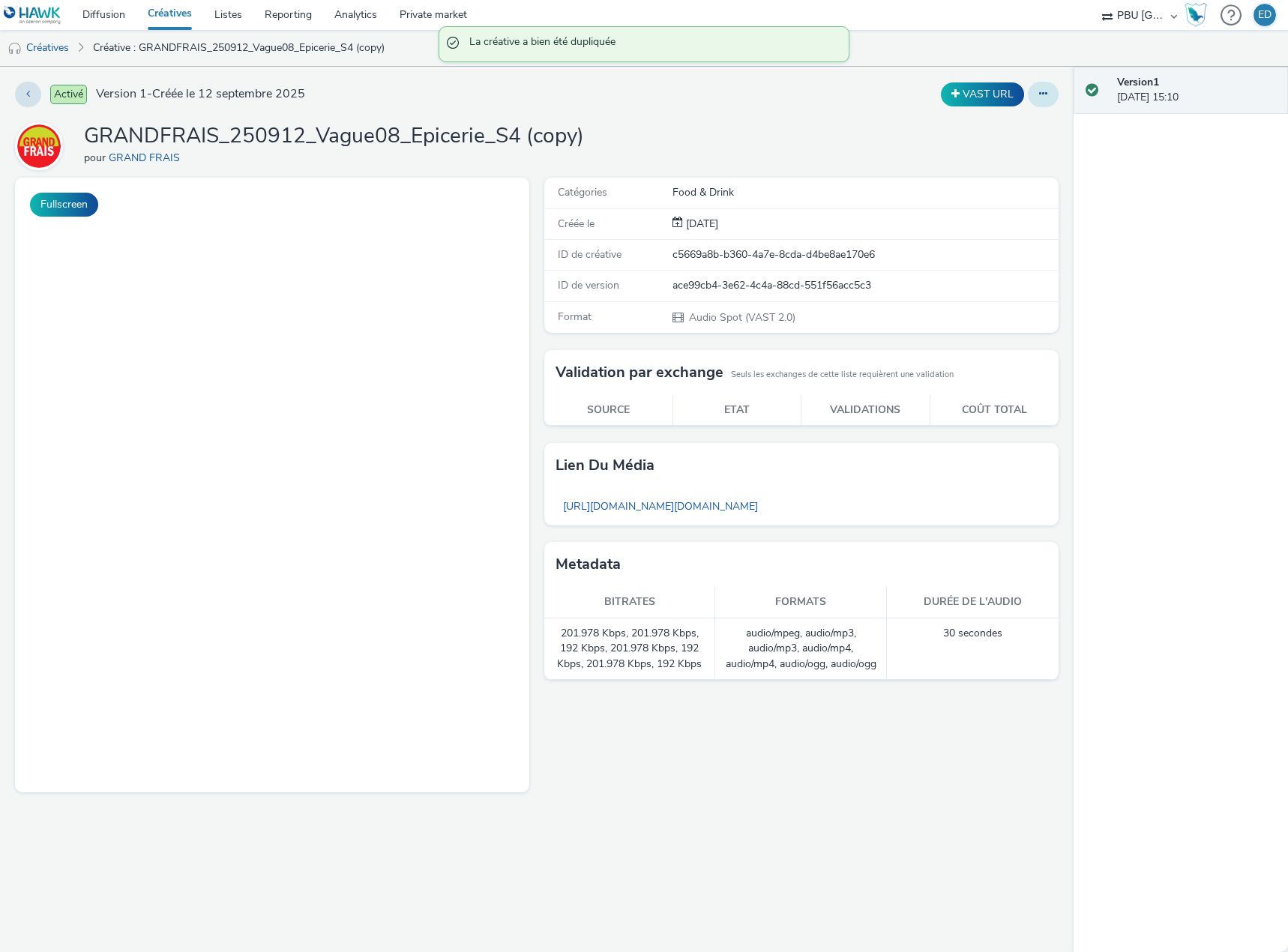
click at [1040, 98] on icon at bounding box center [1043, 94] width 8 height 11
click at [991, 134] on link "Modifier" at bounding box center [1002, 125] width 113 height 30
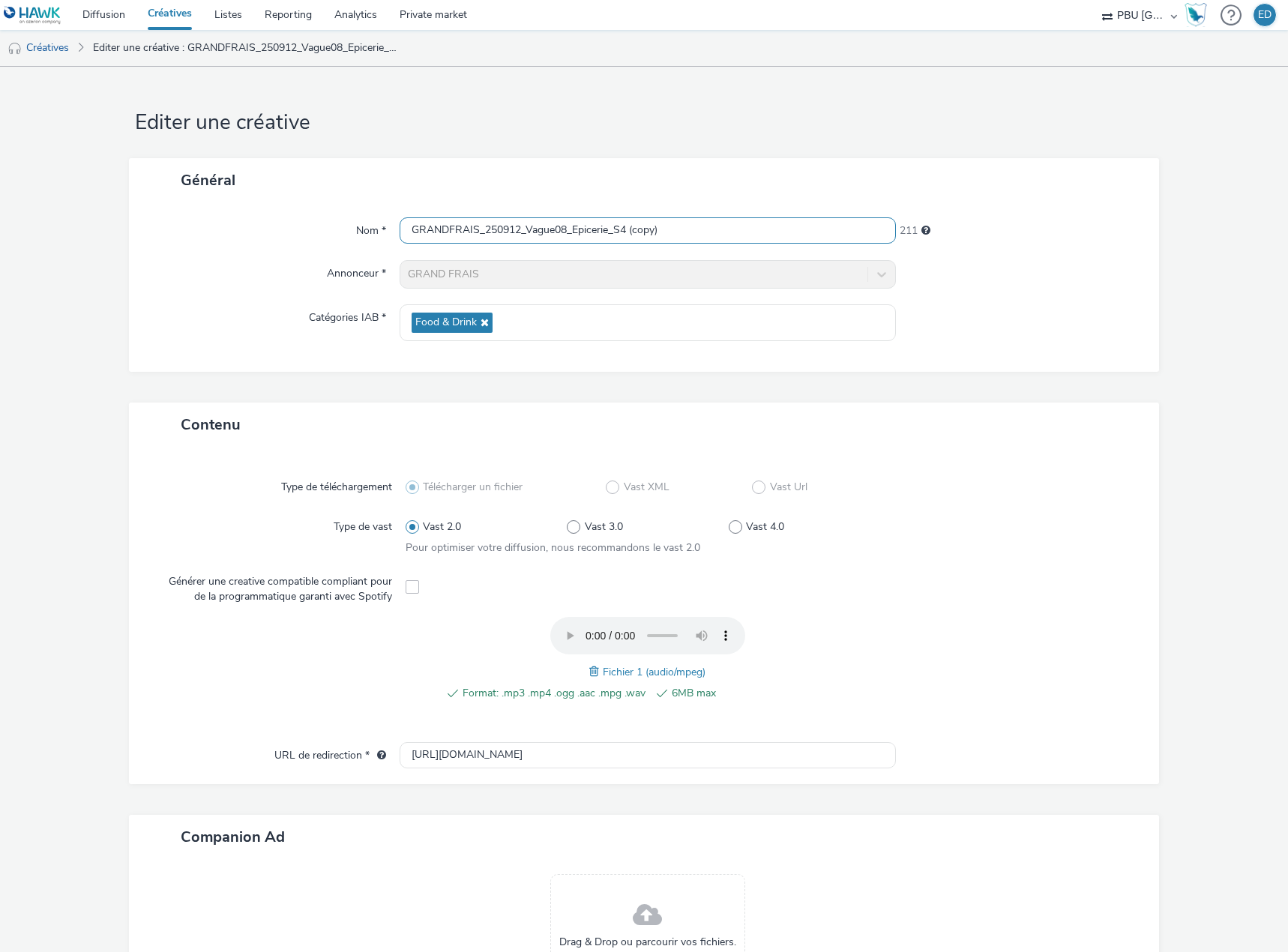
click at [691, 224] on input "GRANDFRAIS_250912_Vague08_Epicerie_S4 (copy)" at bounding box center [647, 231] width 497 height 26
type input "GRANDFRAIS_250912_Vague08_Marée_S4"
click at [591, 671] on span at bounding box center [597, 671] width 14 height 17
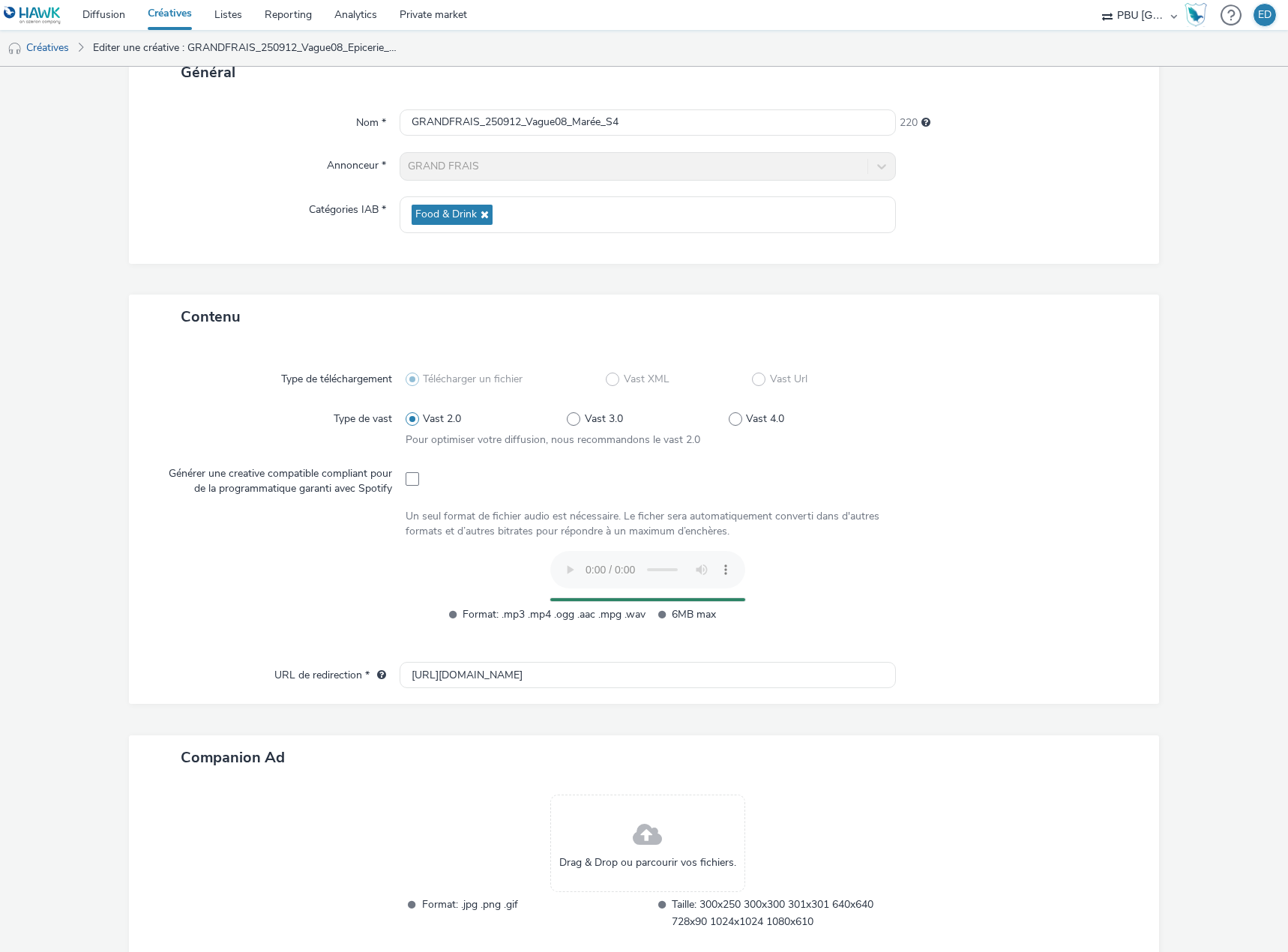
scroll to position [190, 0]
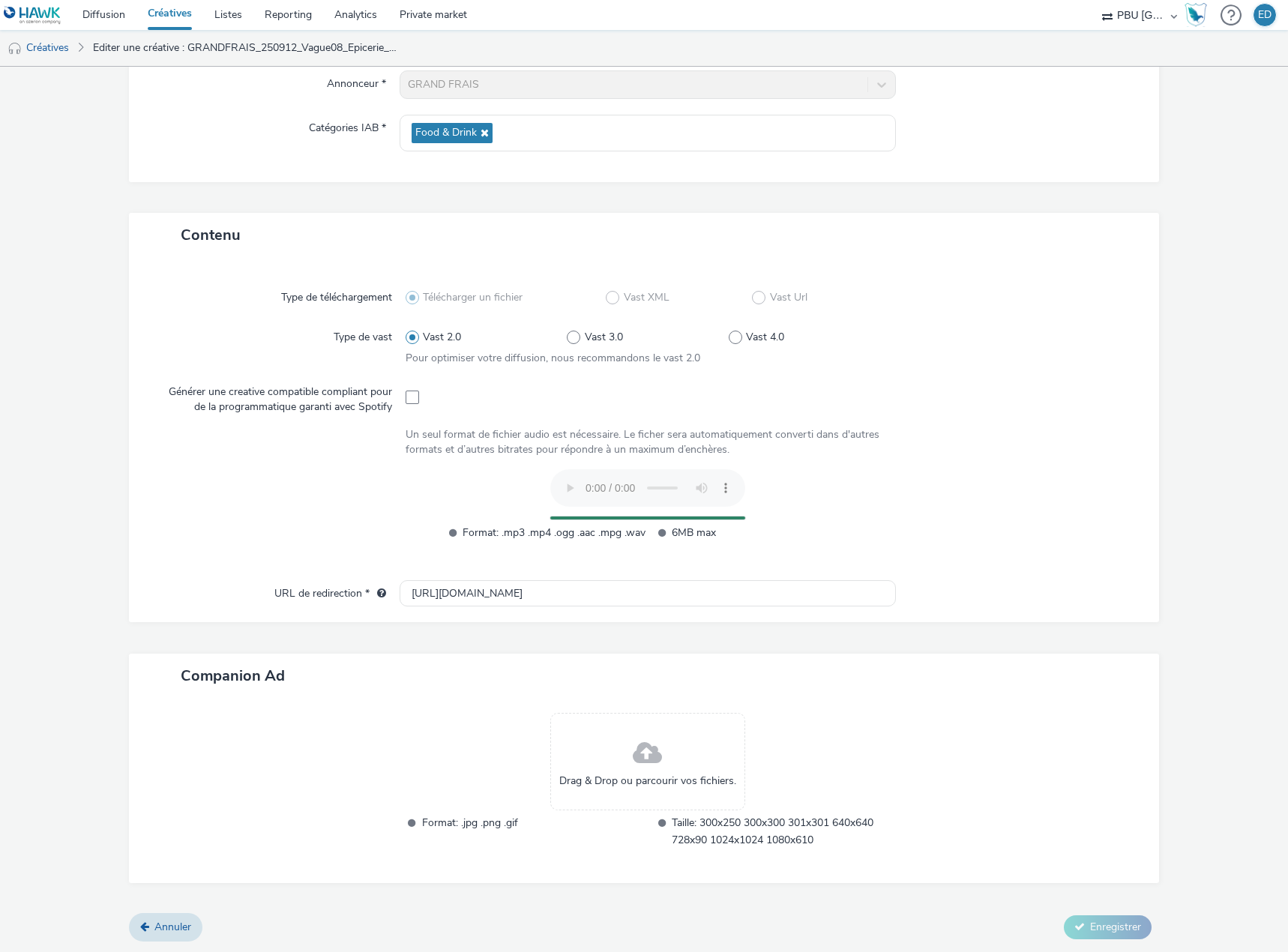
click at [910, 488] on div at bounding box center [1010, 512] width 242 height 87
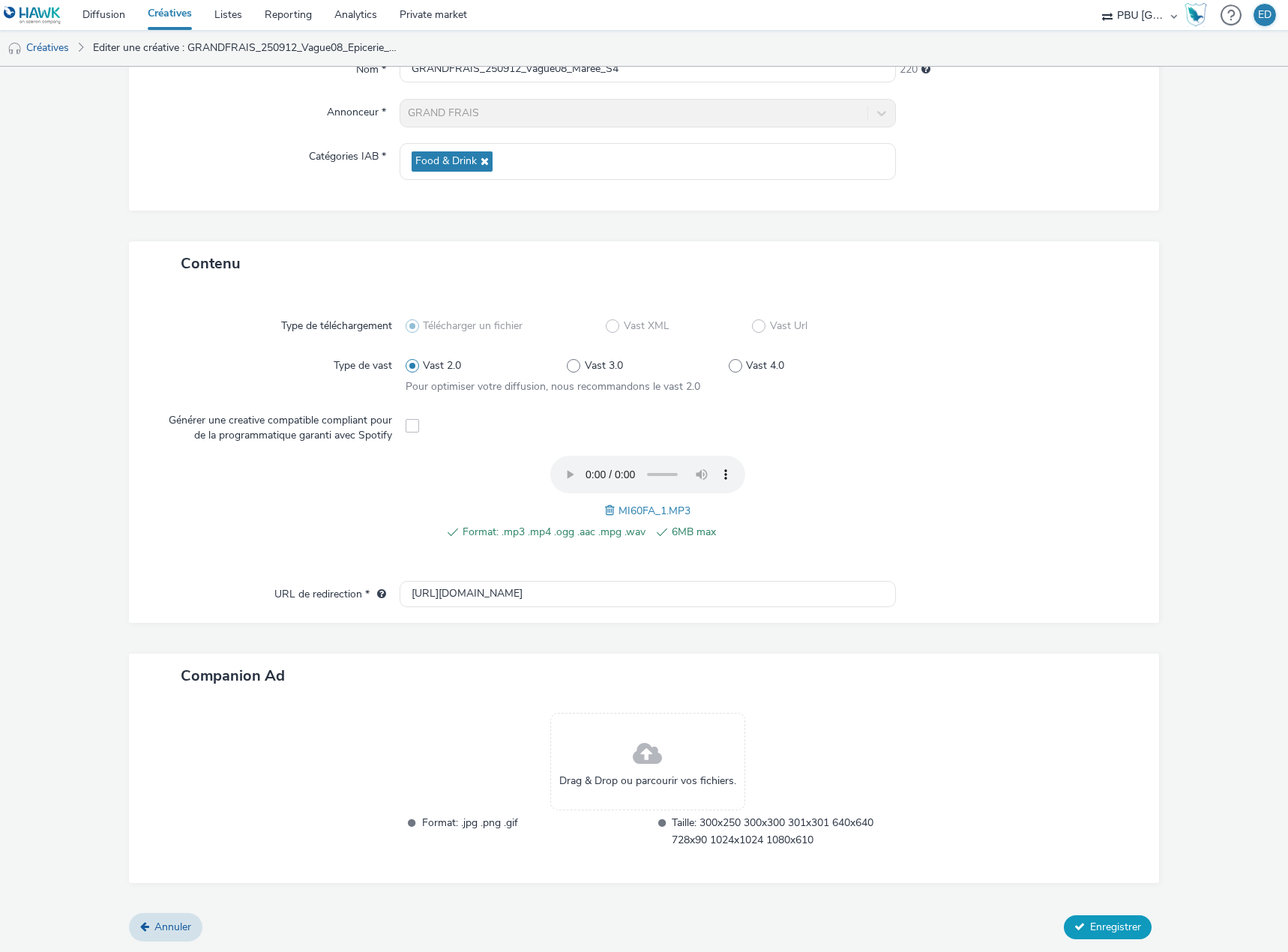
click at [1091, 920] on span "Enregistrer" at bounding box center [1115, 926] width 51 height 14
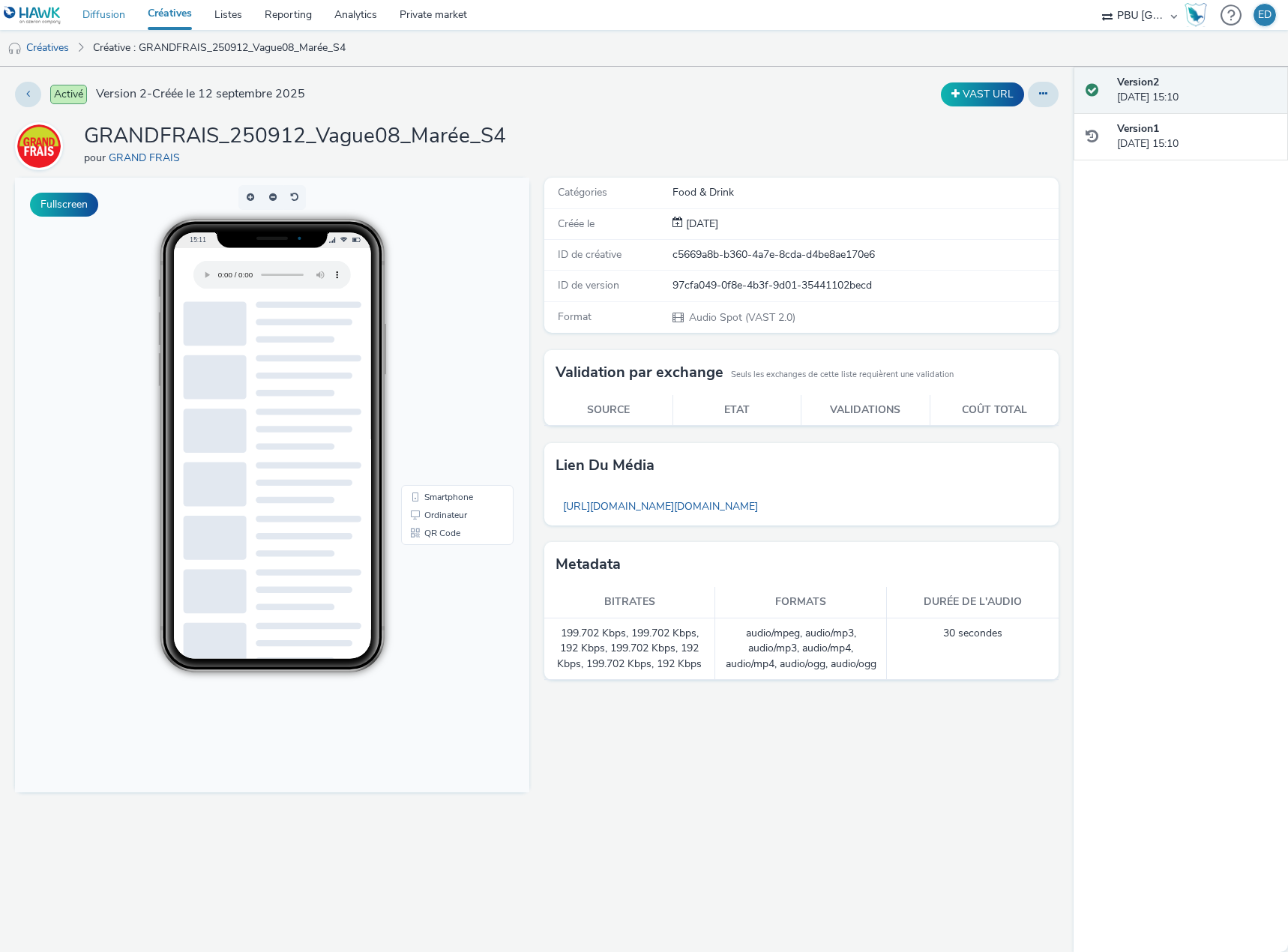
click at [104, 20] on link "Diffusion" at bounding box center [103, 15] width 65 height 30
